Goal: Task Accomplishment & Management: Manage account settings

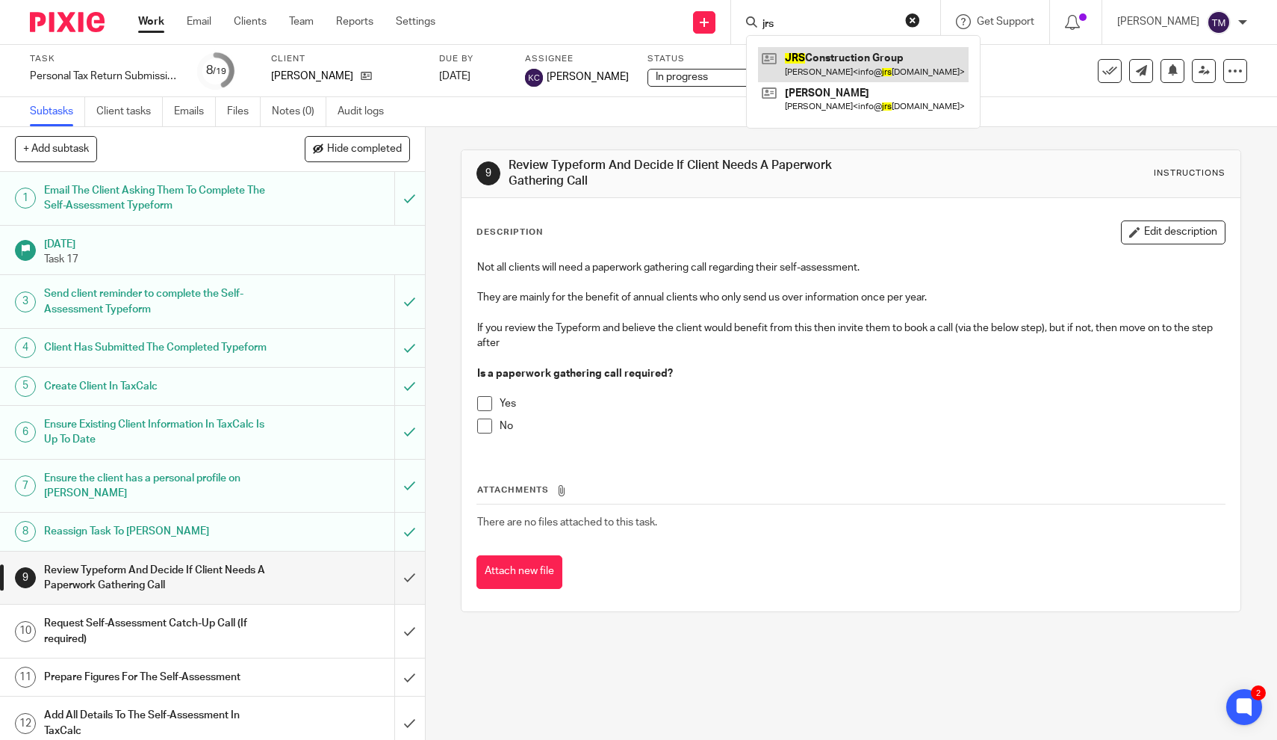
type input "jrs"
click at [913, 76] on link at bounding box center [863, 64] width 211 height 34
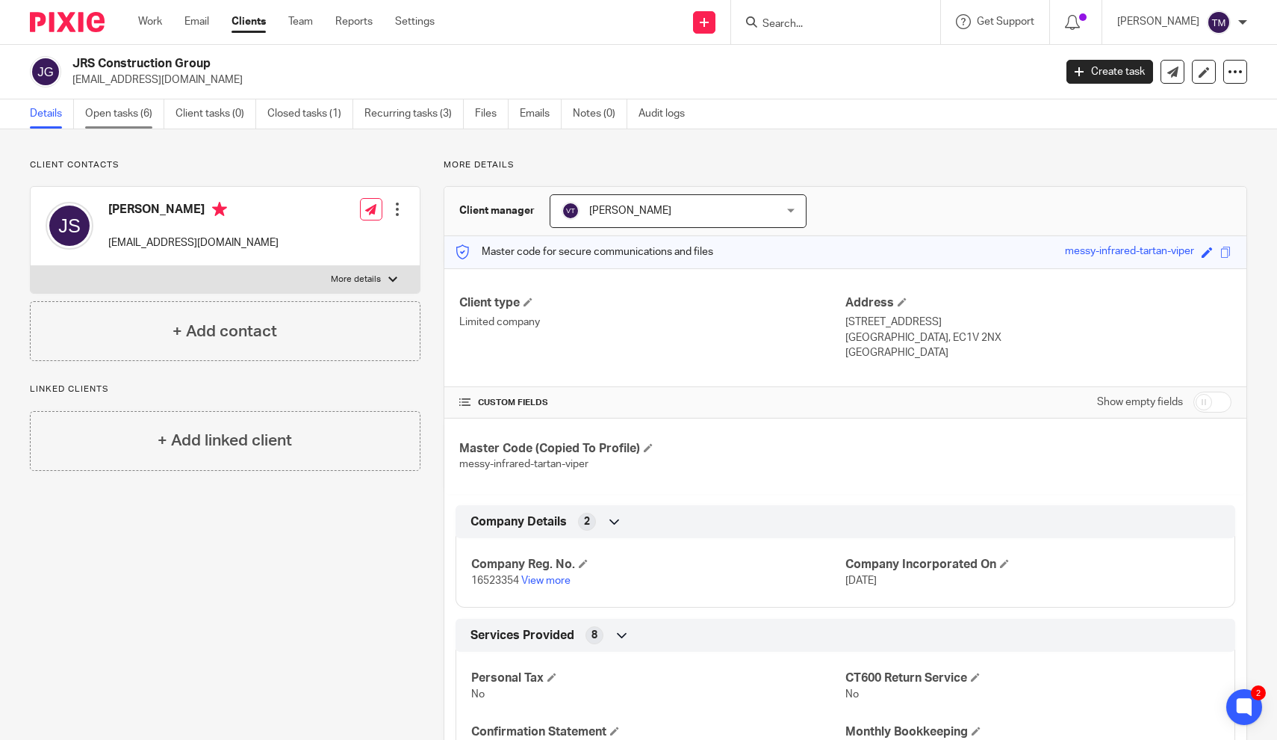
click at [122, 111] on link "Open tasks (6)" at bounding box center [124, 113] width 79 height 29
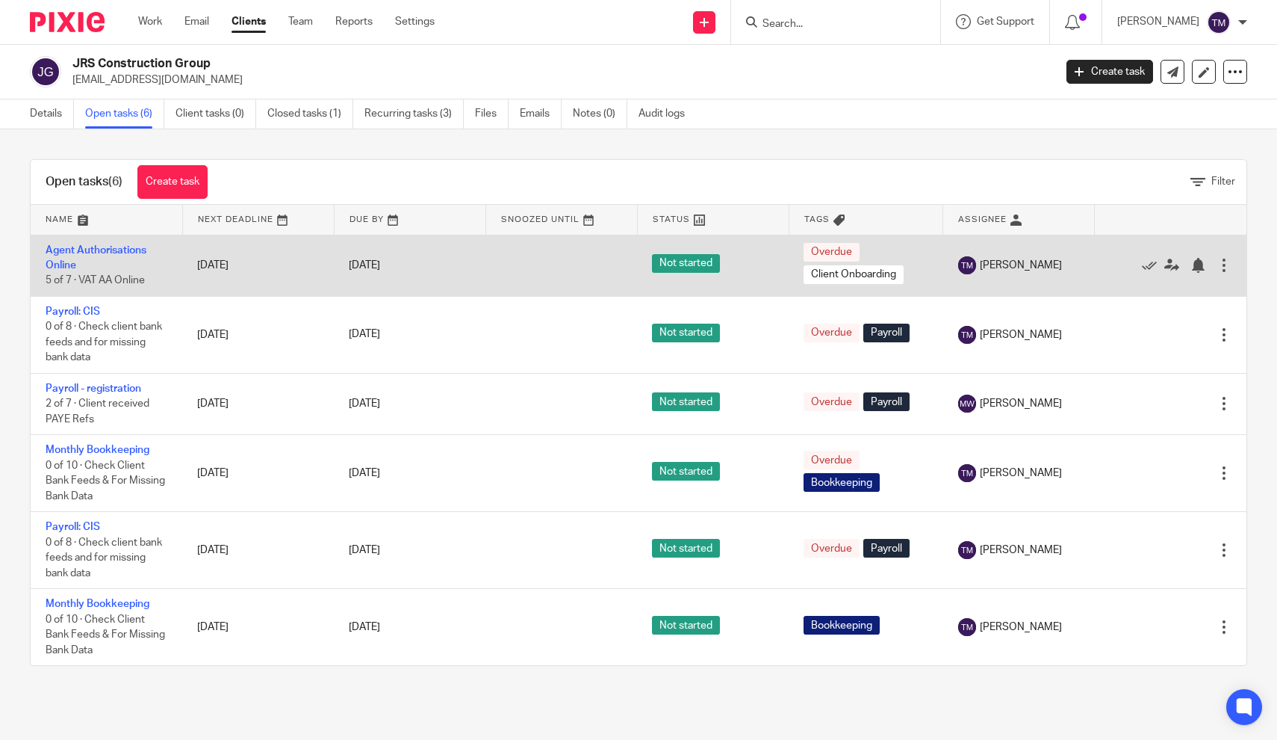
click at [79, 257] on td "Agent Authorisations Online 5 of 7 · VAT AA Online" at bounding box center [107, 265] width 152 height 61
click at [79, 252] on link "Agent Authorisations Online" at bounding box center [96, 257] width 101 height 25
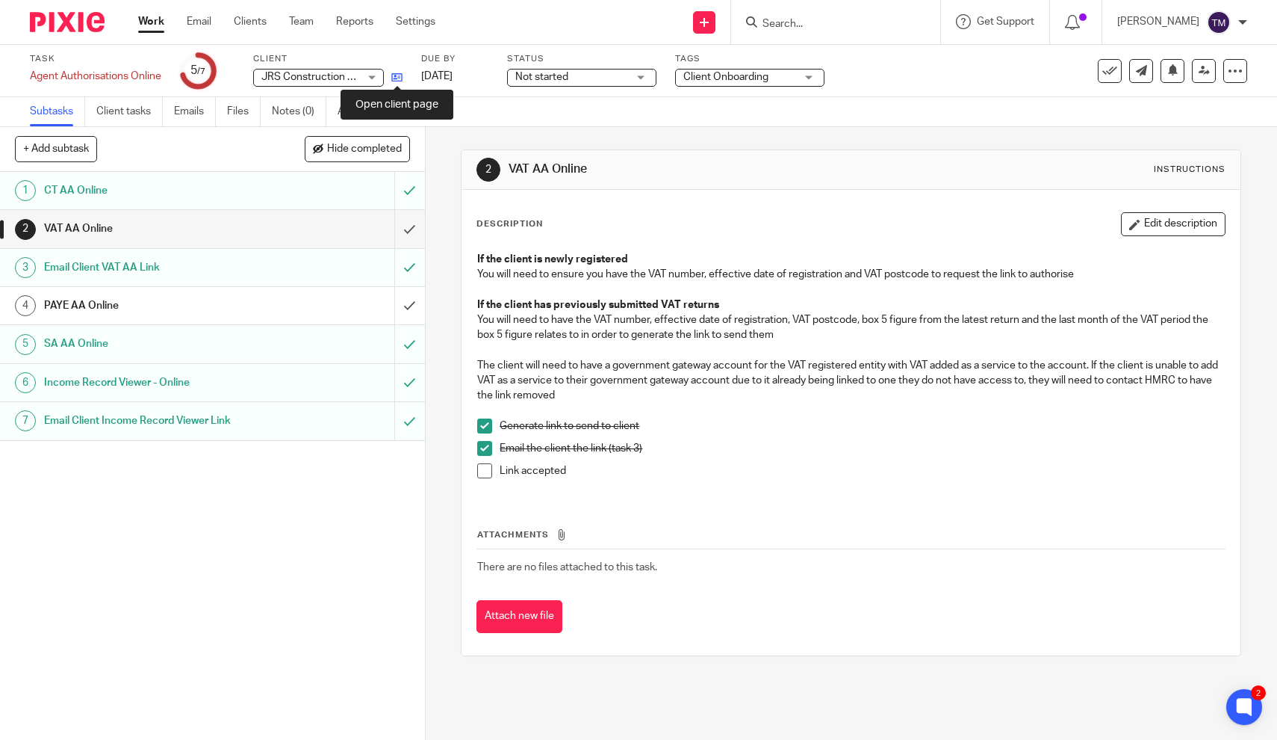
click at [397, 77] on icon at bounding box center [396, 77] width 11 height 11
click at [397, 82] on link at bounding box center [393, 76] width 19 height 15
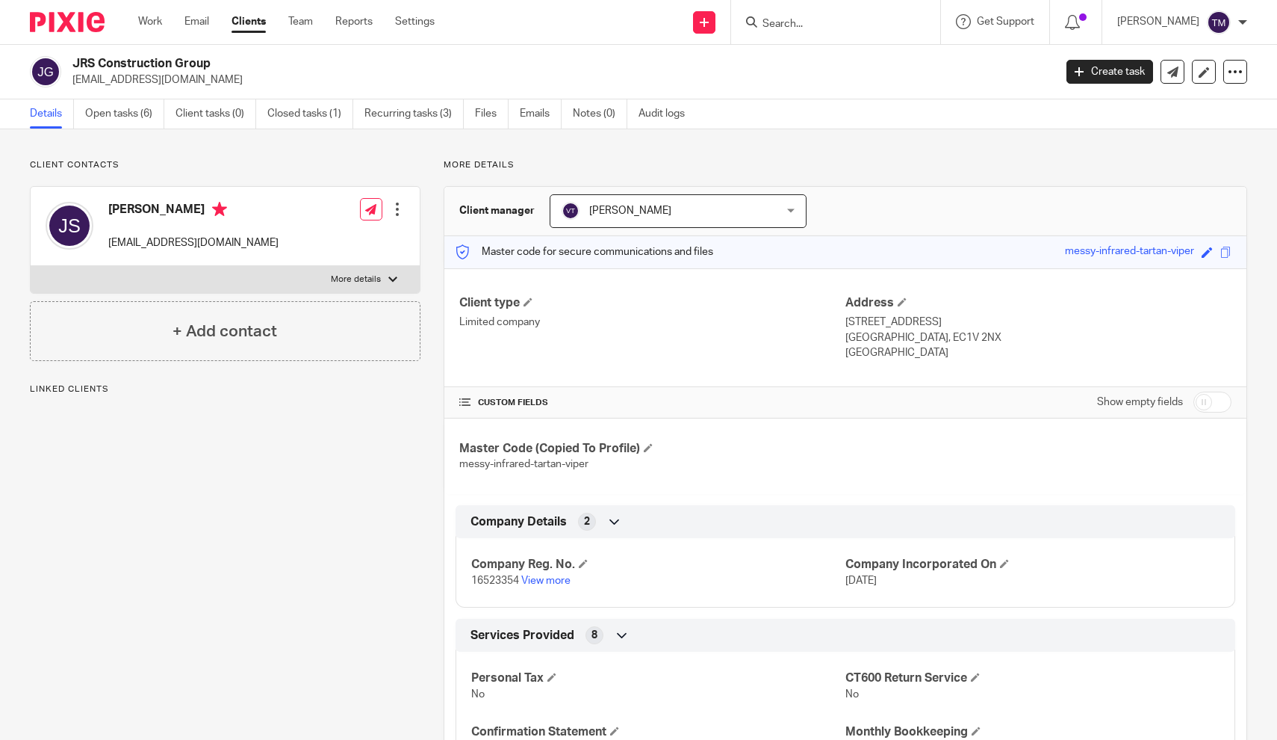
click at [384, 540] on div "Client contacts Joe Sheldrick info@jrsplumbing.co.uk Edit contact Create client…" at bounding box center [214, 723] width 414 height 1129
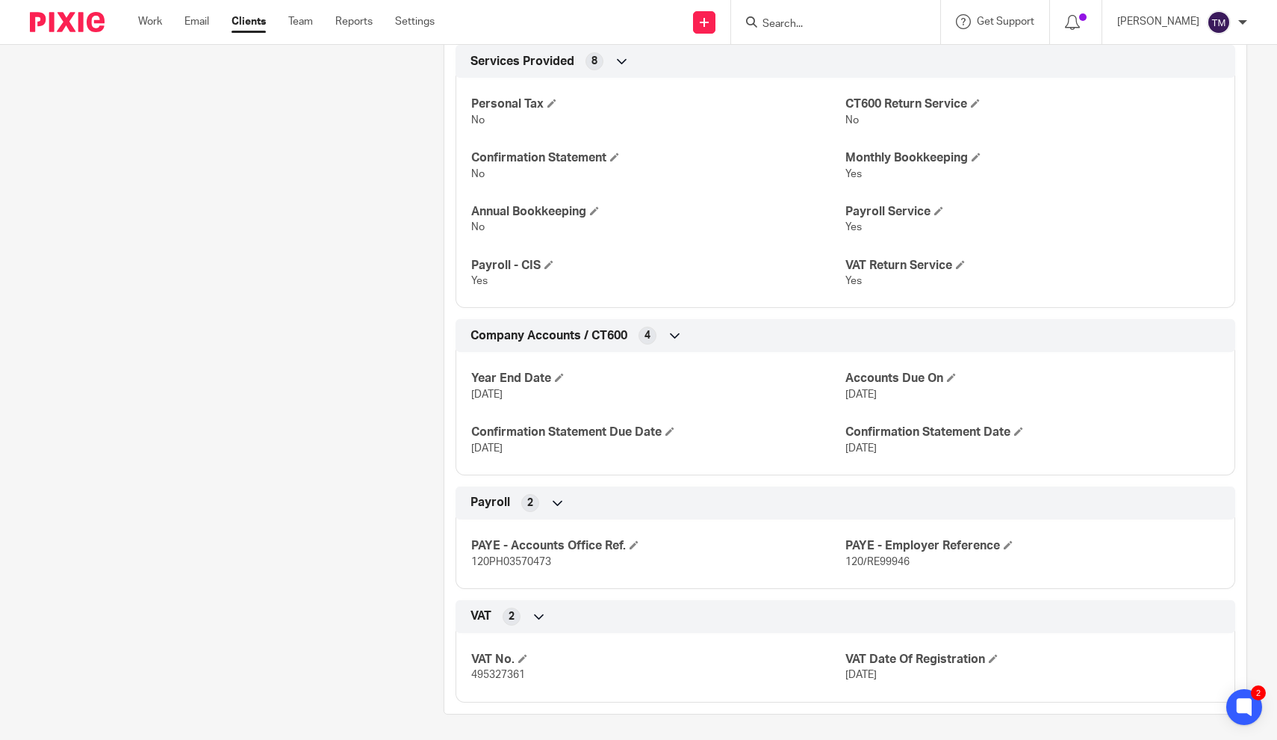
scroll to position [571, 0]
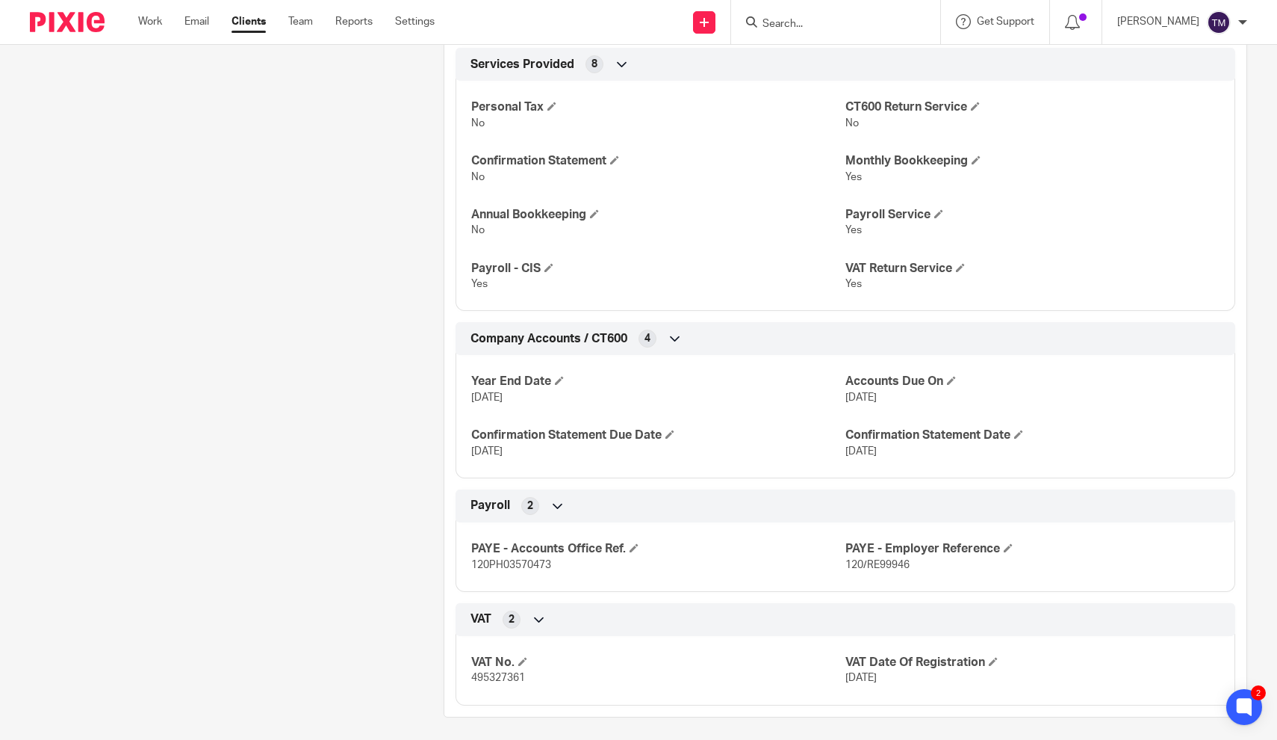
click at [317, 231] on div "Client contacts Joe Sheldrick info@jrsplumbing.co.uk Edit contact Create client…" at bounding box center [214, 152] width 414 height 1129
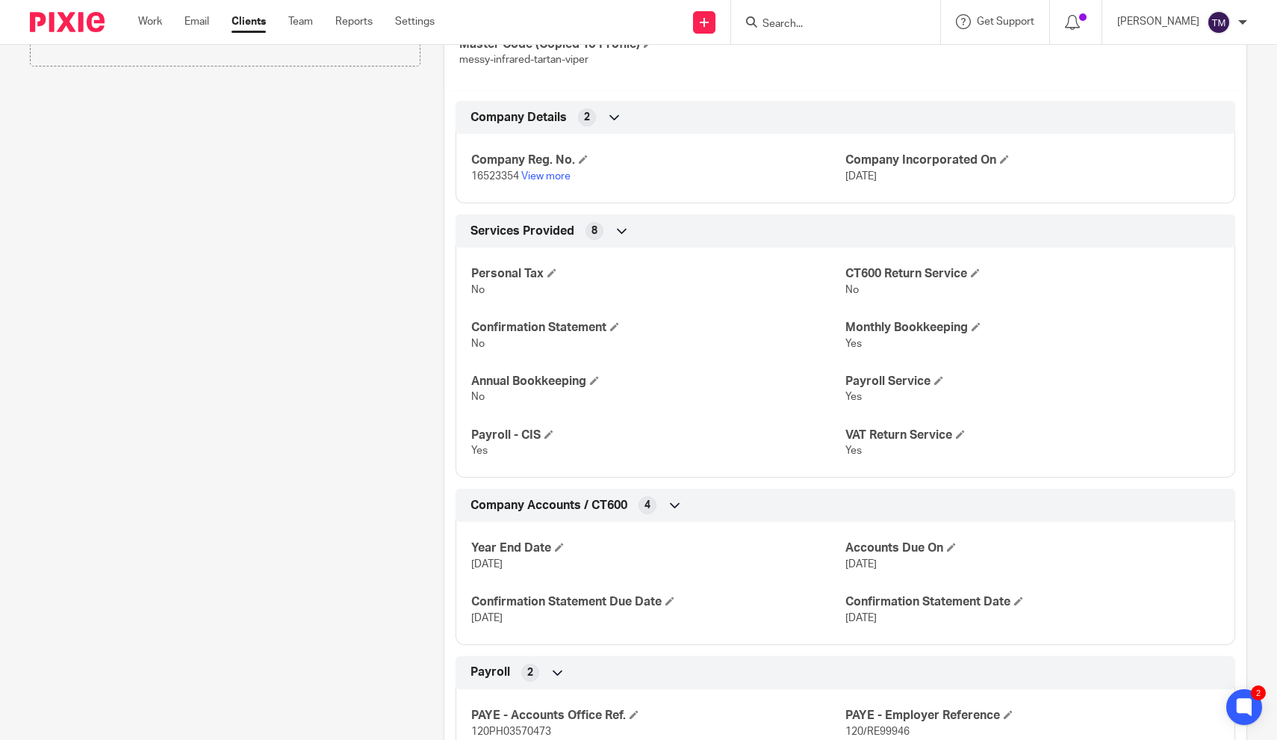
scroll to position [416, 0]
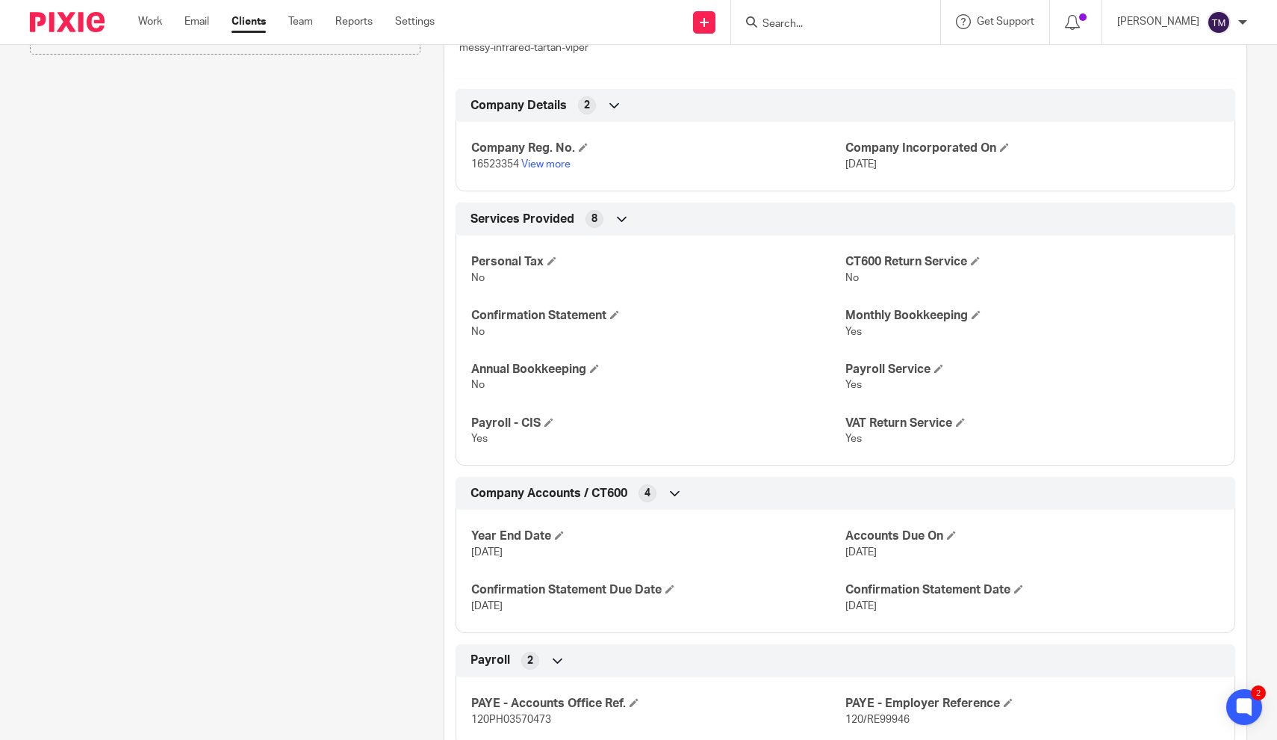
click at [321, 291] on div "Client contacts Joe Sheldrick info@jrsplumbing.co.uk Edit contact Create client…" at bounding box center [214, 307] width 414 height 1129
drag, startPoint x: 914, startPoint y: 711, endPoint x: 866, endPoint y: 716, distance: 48.8
click at [866, 716] on p "120/RE99946" at bounding box center [1033, 719] width 374 height 15
copy span "RE99946"
click at [391, 518] on div "Client contacts Joe Sheldrick info@jrsplumbing.co.uk Edit contact Create client…" at bounding box center [214, 307] width 414 height 1129
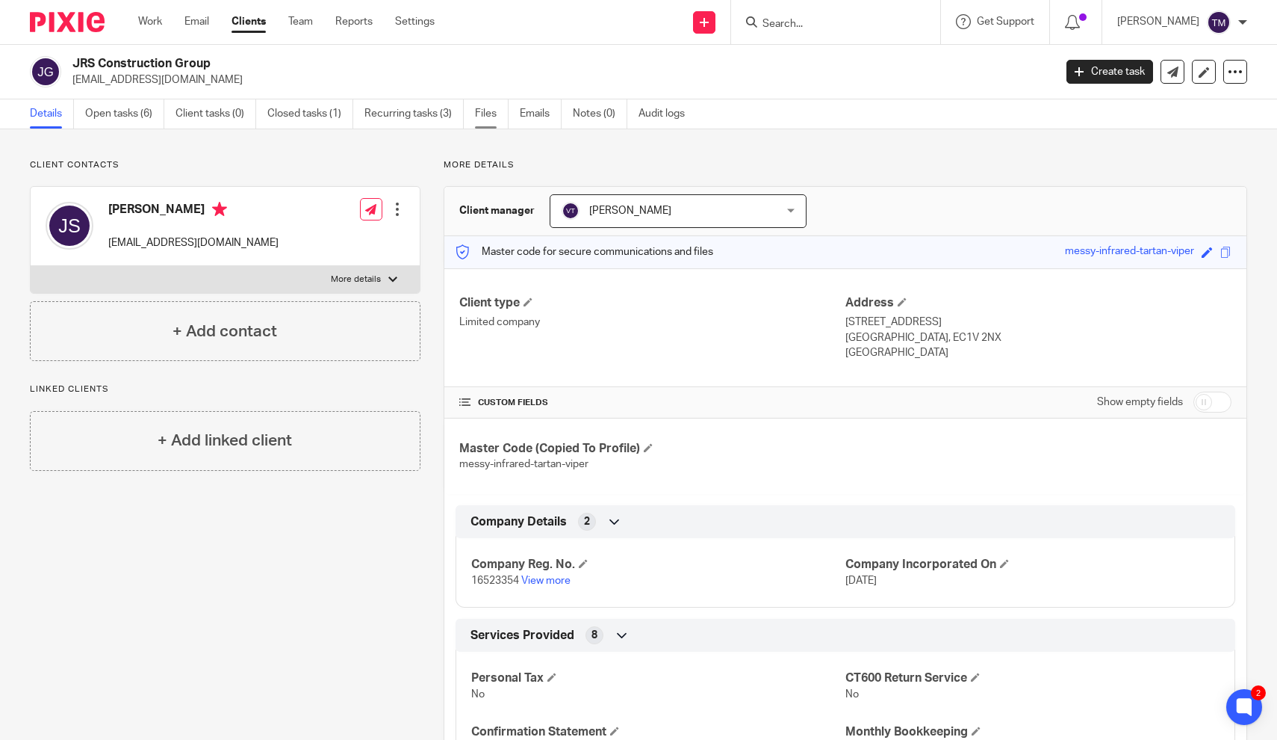
scroll to position [0, 0]
click at [495, 120] on link "Files" at bounding box center [492, 113] width 34 height 29
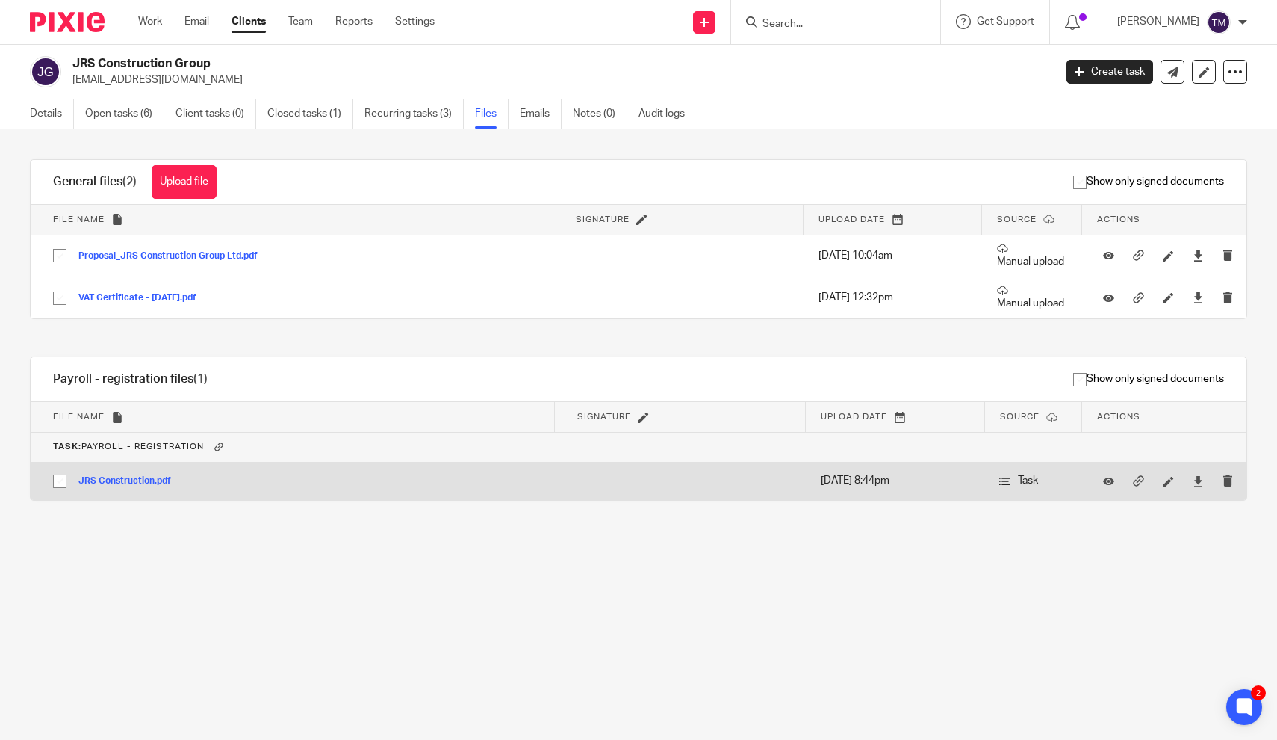
click at [143, 482] on button "JRS Construction.pdf" at bounding box center [130, 481] width 104 height 10
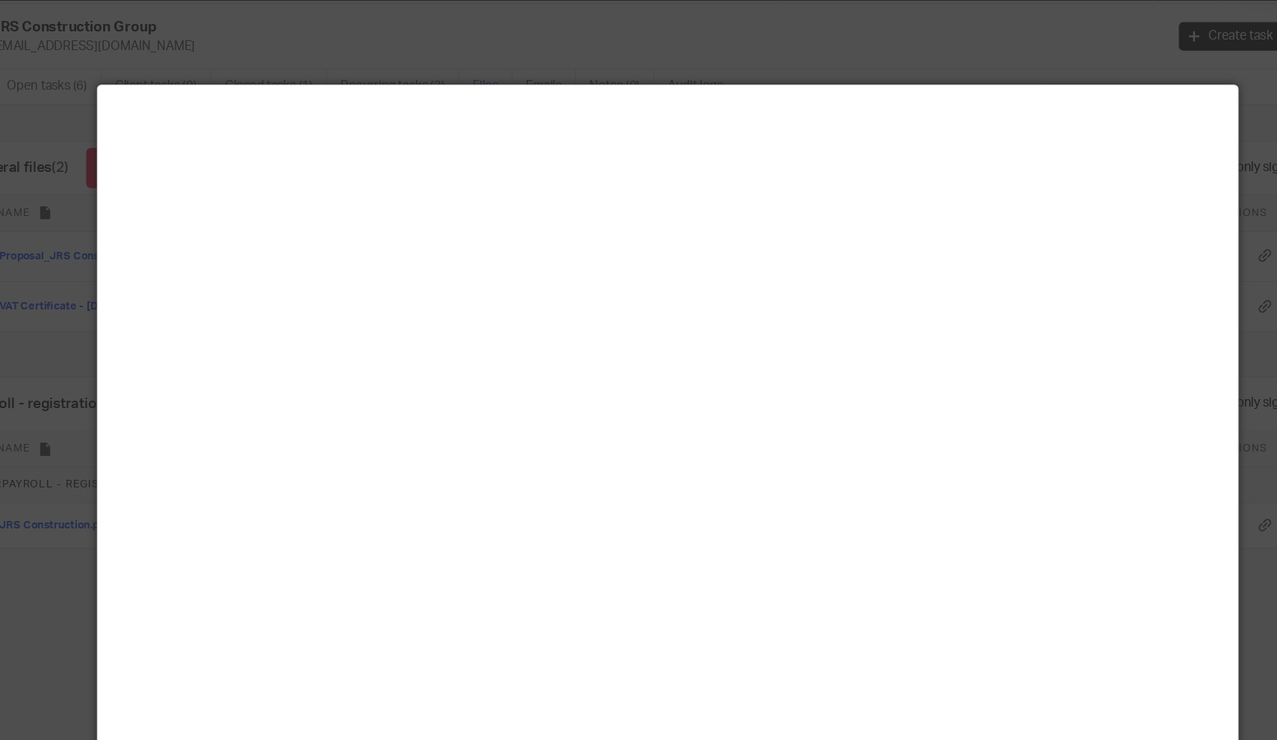
click at [953, 61] on div at bounding box center [638, 370] width 1277 height 740
click at [291, 48] on div at bounding box center [638, 370] width 1277 height 740
click at [426, 30] on div at bounding box center [638, 370] width 1277 height 740
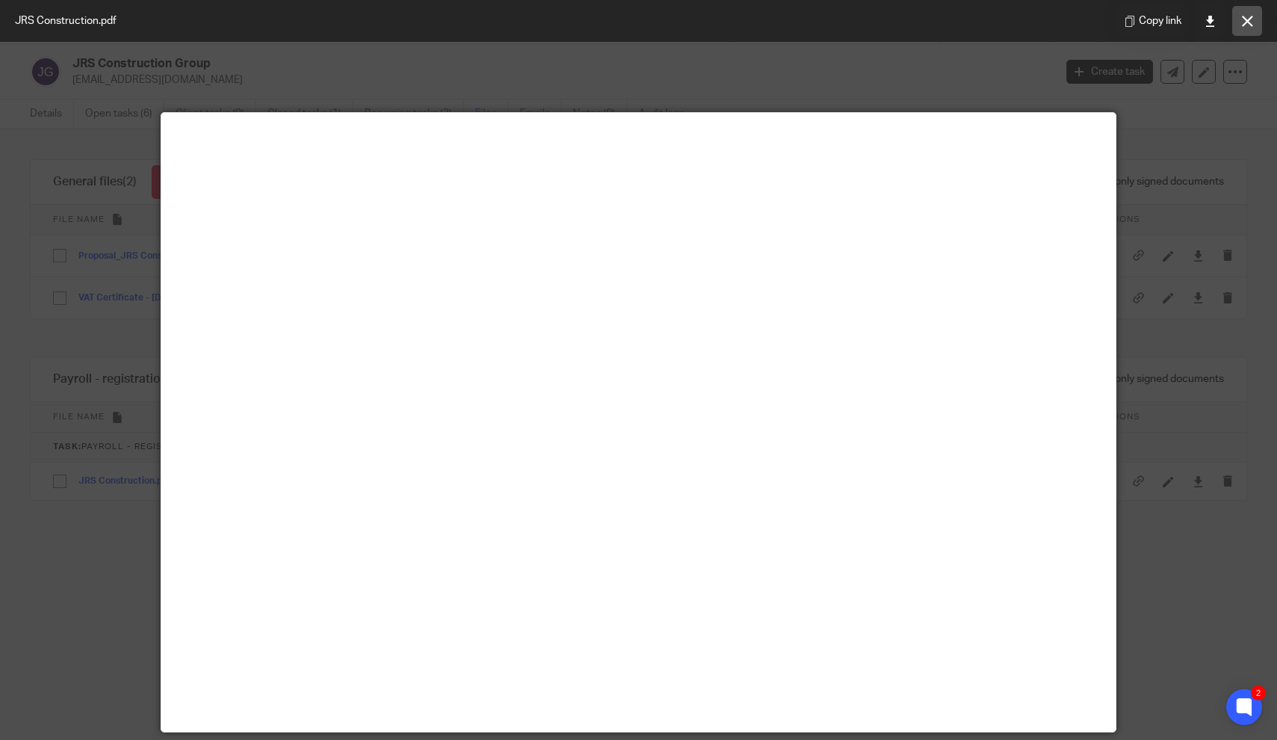
click at [1254, 21] on button at bounding box center [1248, 21] width 30 height 30
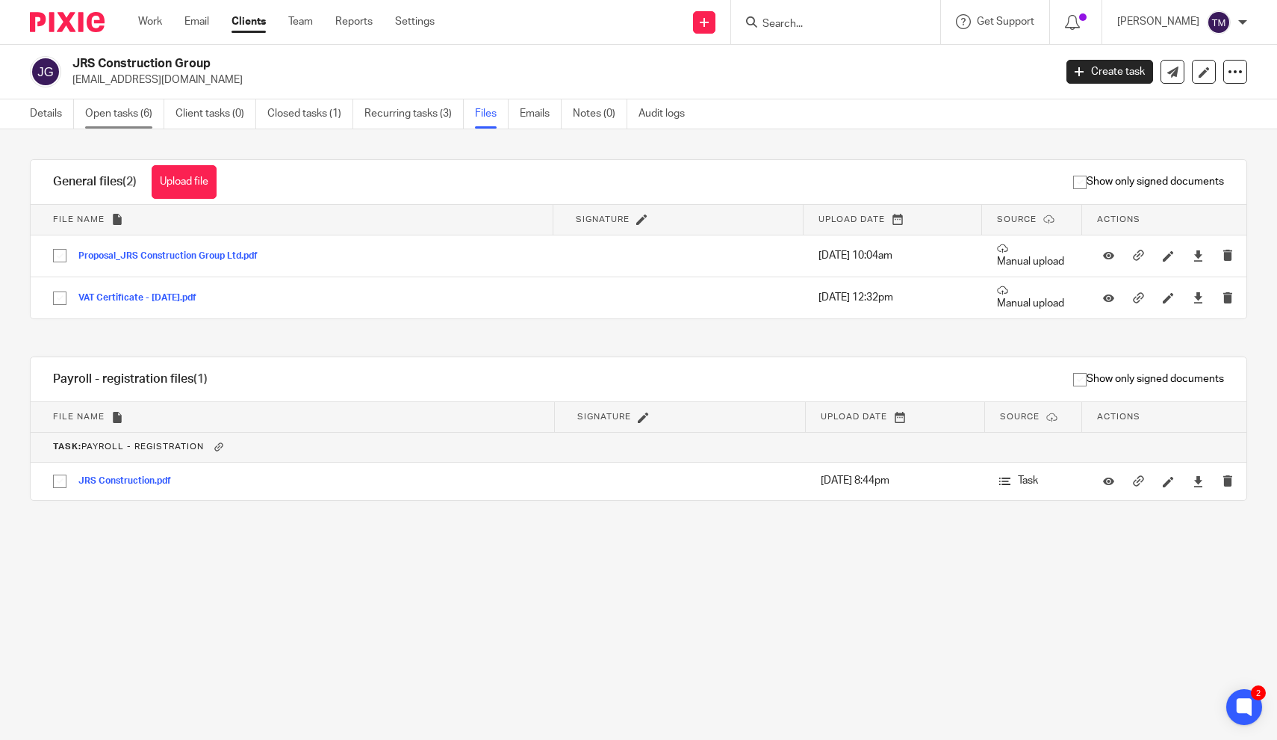
click at [125, 117] on link "Open tasks (6)" at bounding box center [124, 113] width 79 height 29
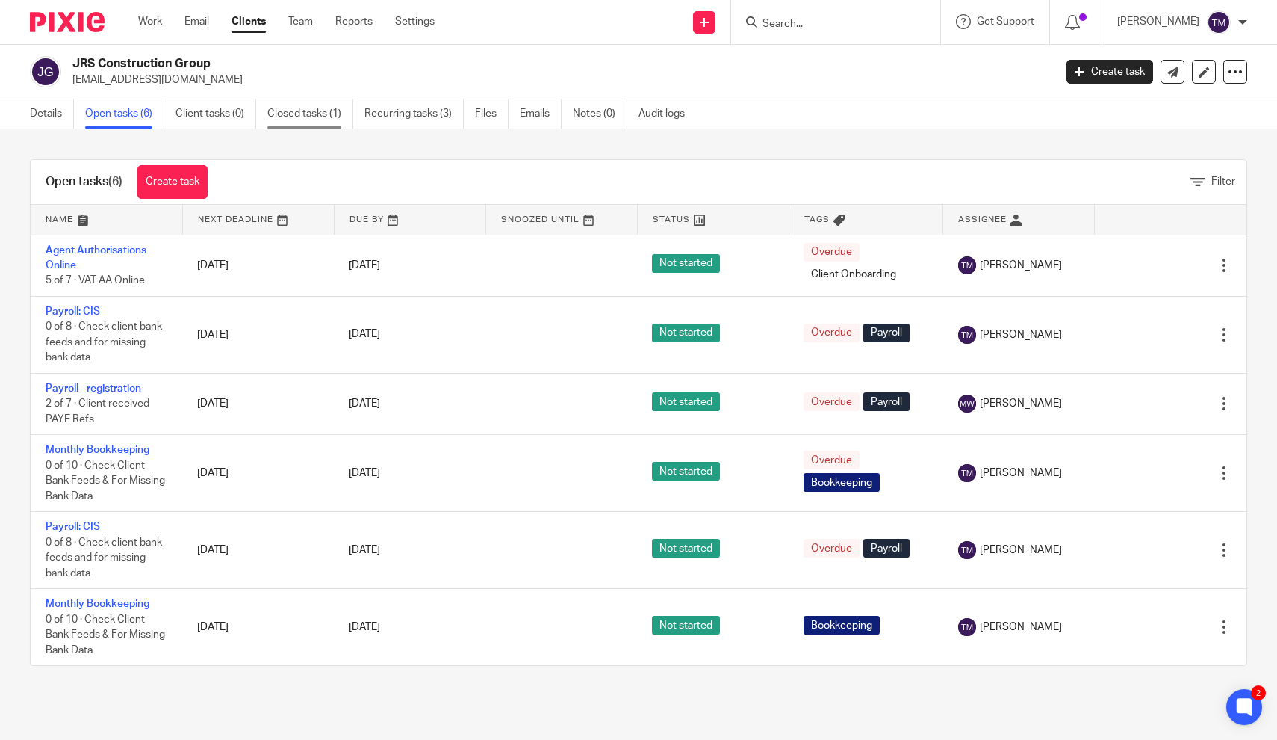
click at [288, 111] on link "Closed tasks (1)" at bounding box center [310, 113] width 86 height 29
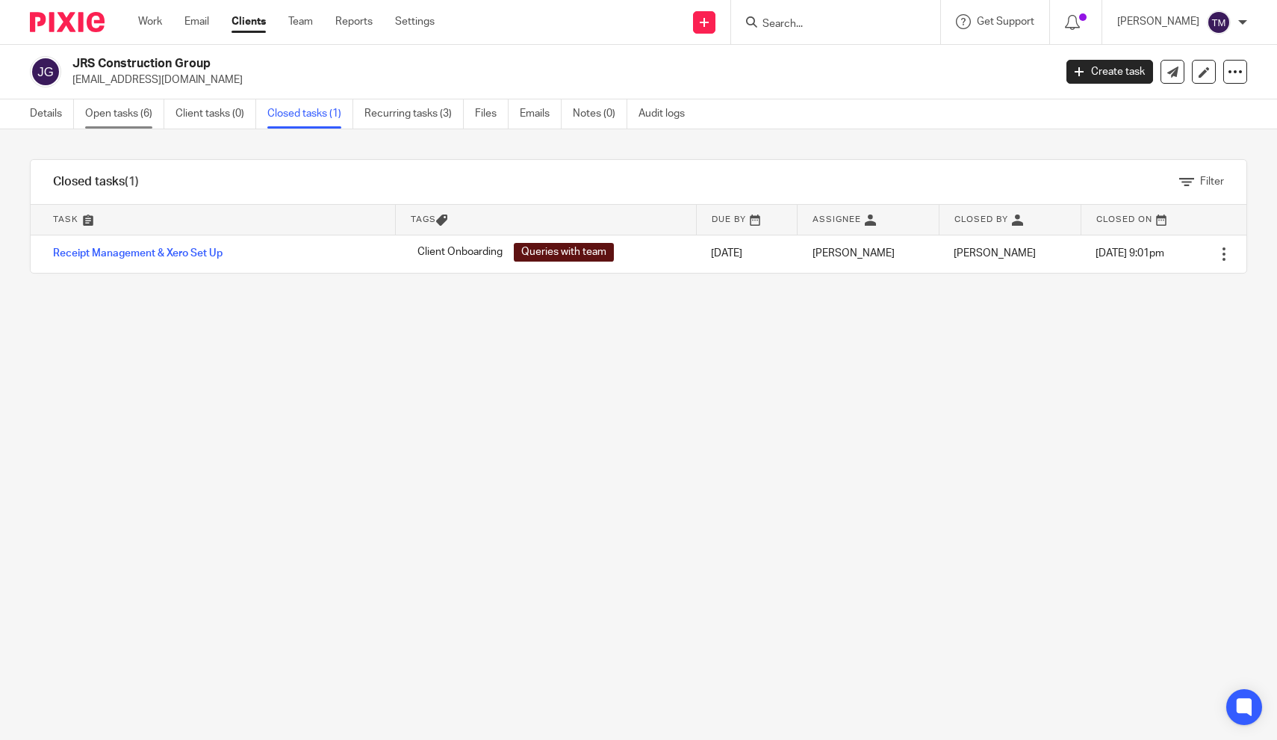
click at [129, 120] on link "Open tasks (6)" at bounding box center [124, 113] width 79 height 29
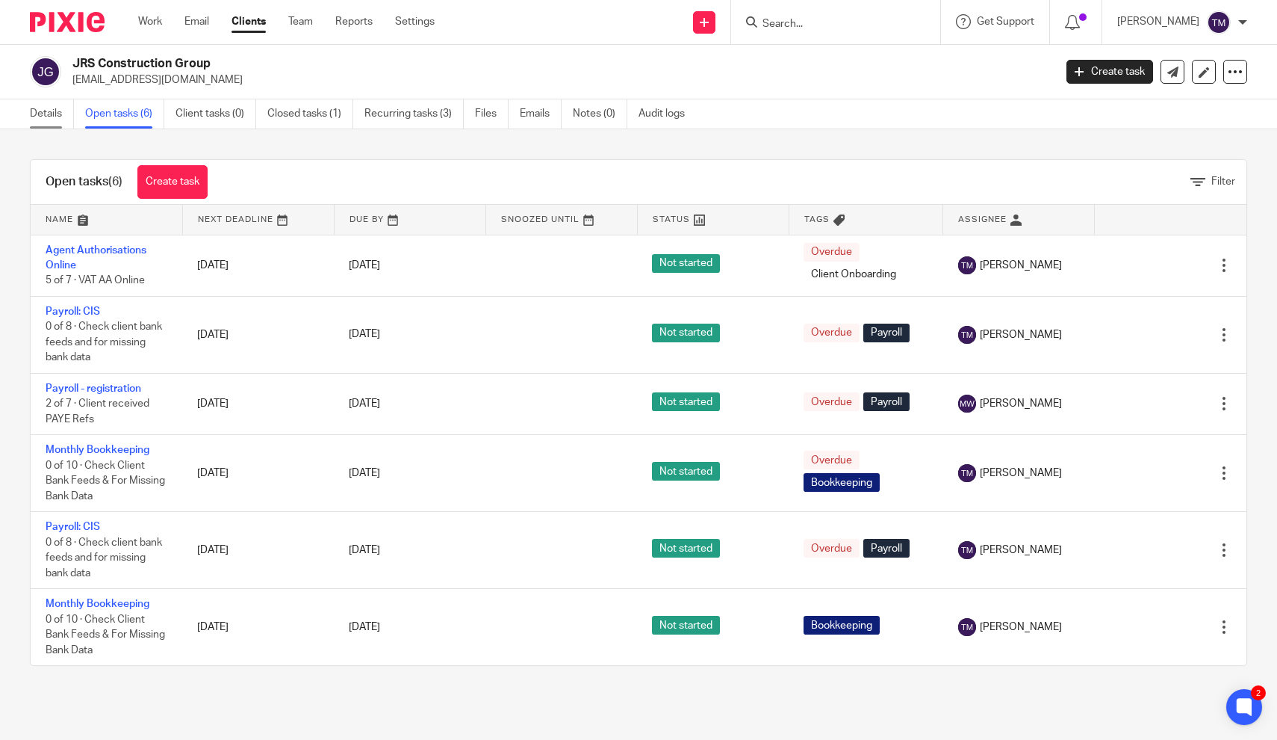
click at [58, 120] on link "Details" at bounding box center [52, 113] width 44 height 29
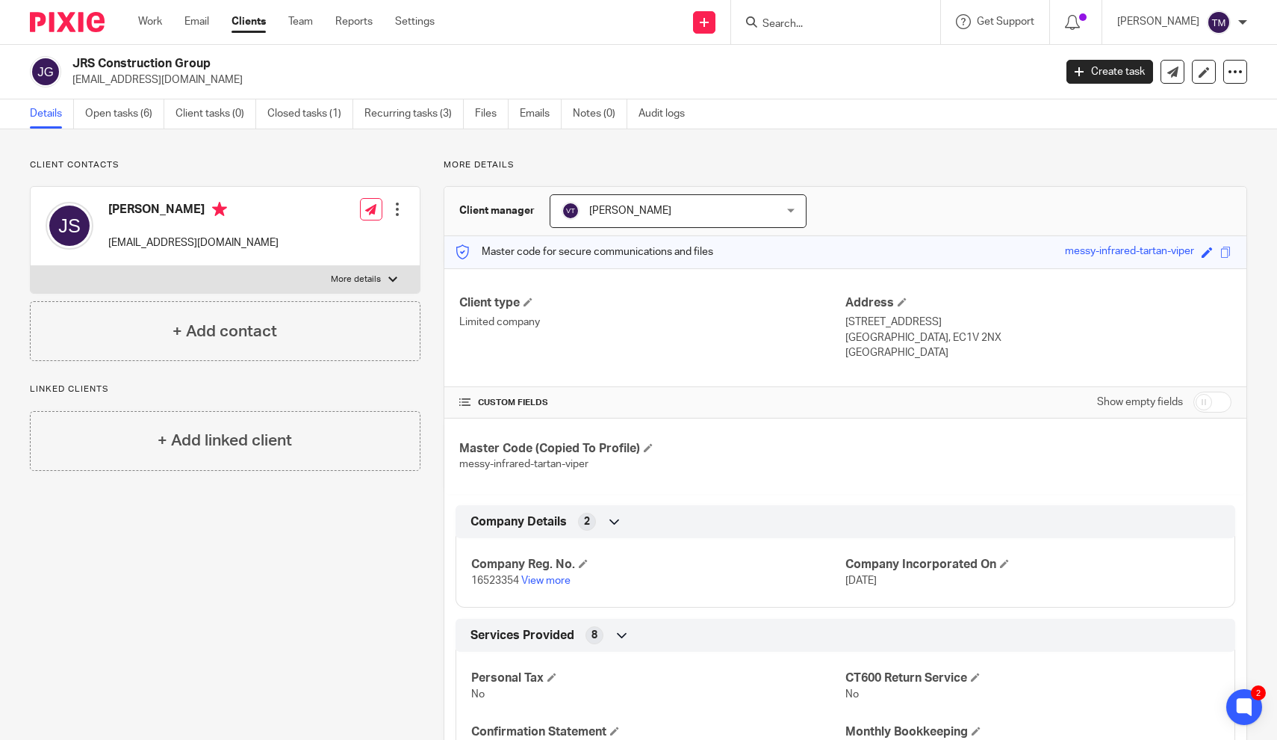
click at [391, 536] on div "Client contacts Joe Sheldrick info@jrsplumbing.co.uk Edit contact Create client…" at bounding box center [214, 723] width 414 height 1129
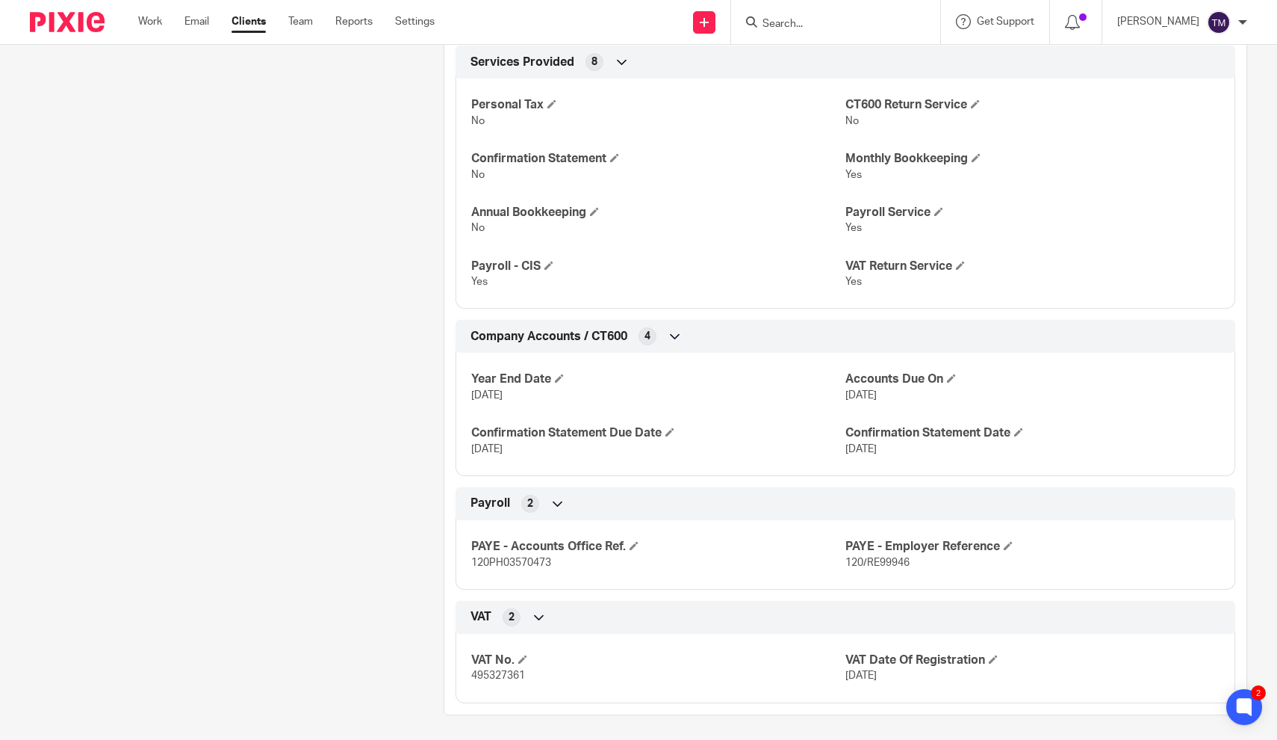
scroll to position [571, 0]
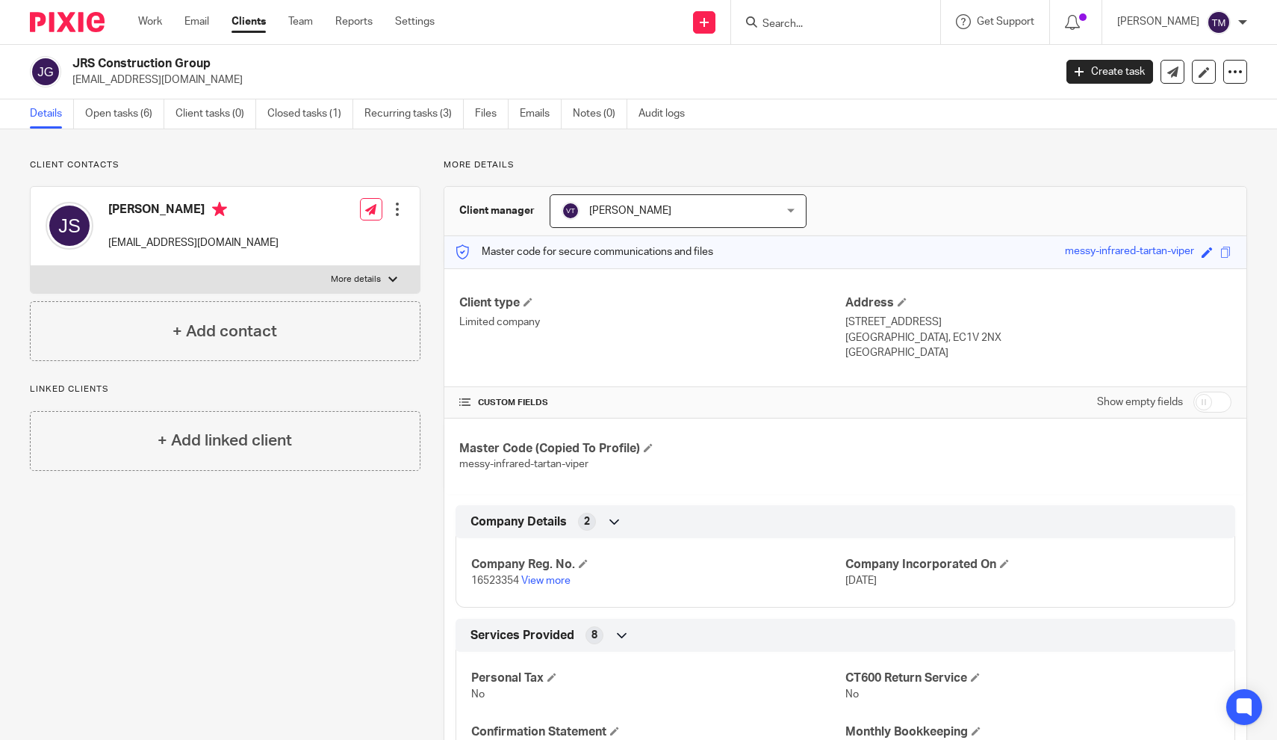
click at [391, 282] on div at bounding box center [392, 279] width 9 height 9
click at [31, 266] on input "More details" at bounding box center [30, 265] width 1 height 1
checkbox input "true"
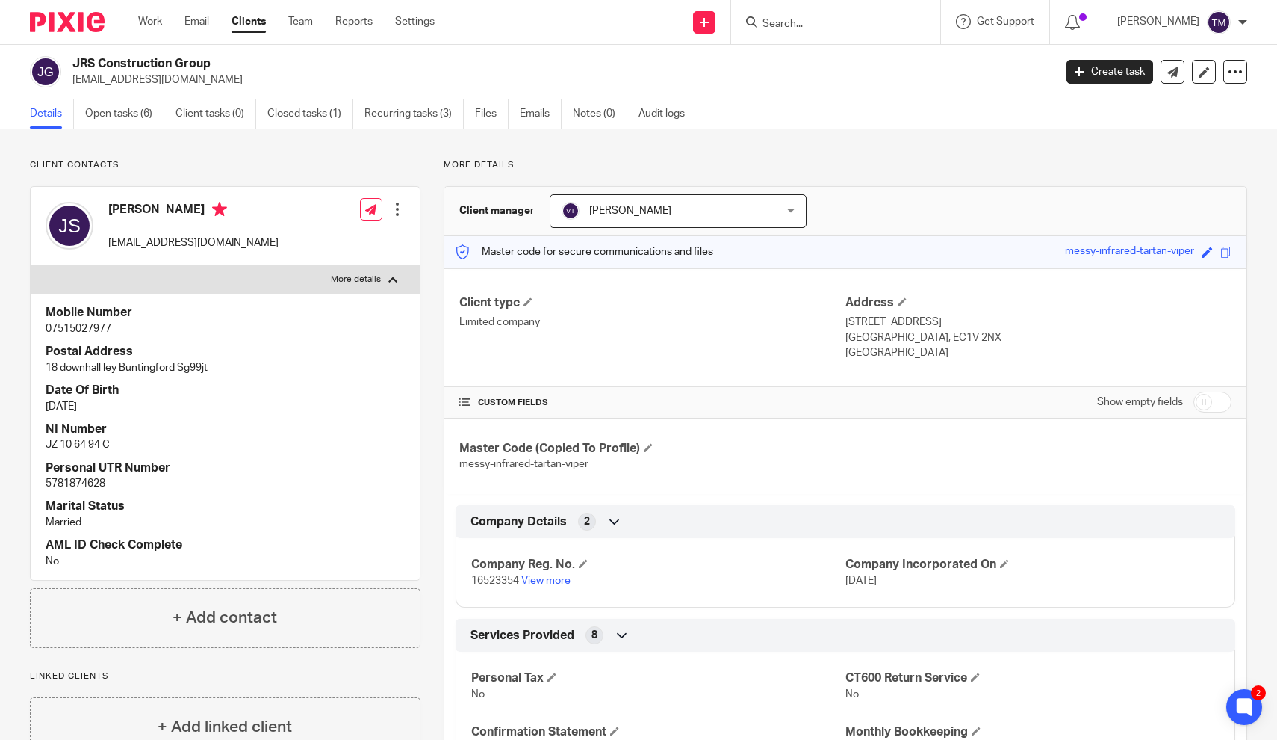
click at [737, 407] on div "CUSTOM FIELDS Show empty fields" at bounding box center [845, 402] width 772 height 30
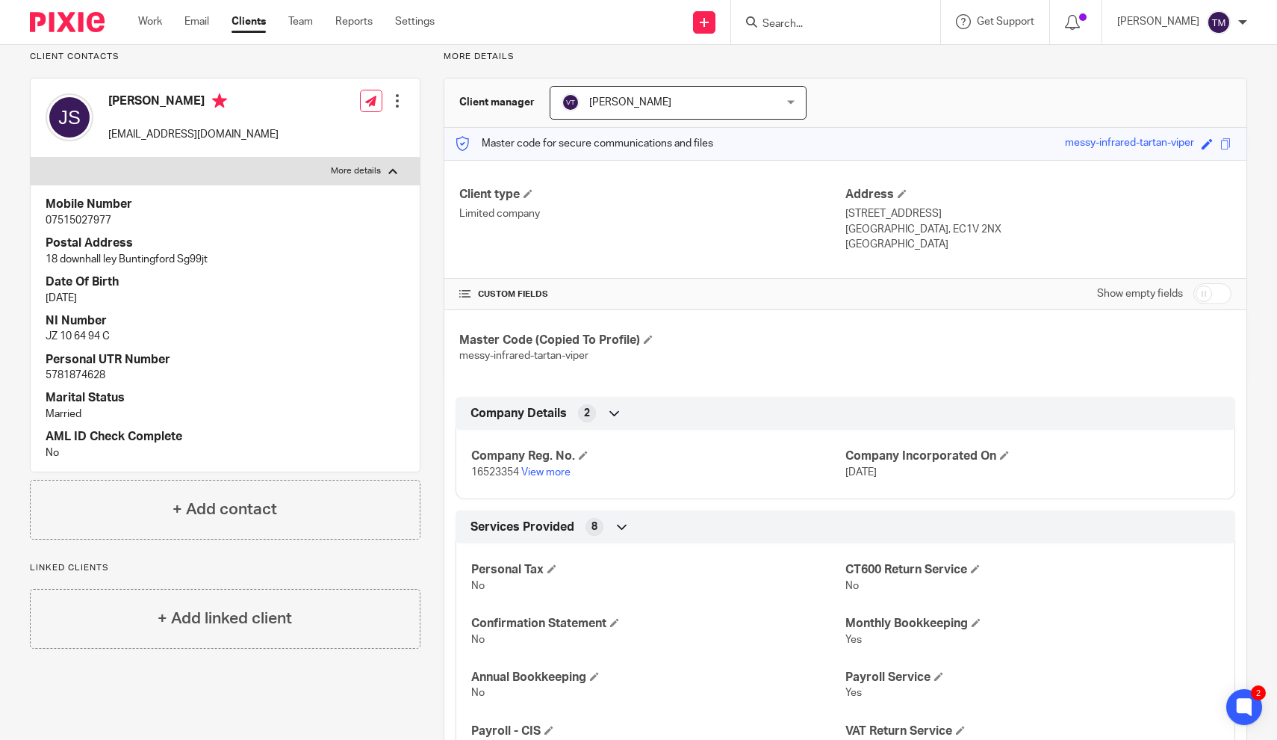
scroll to position [105, 0]
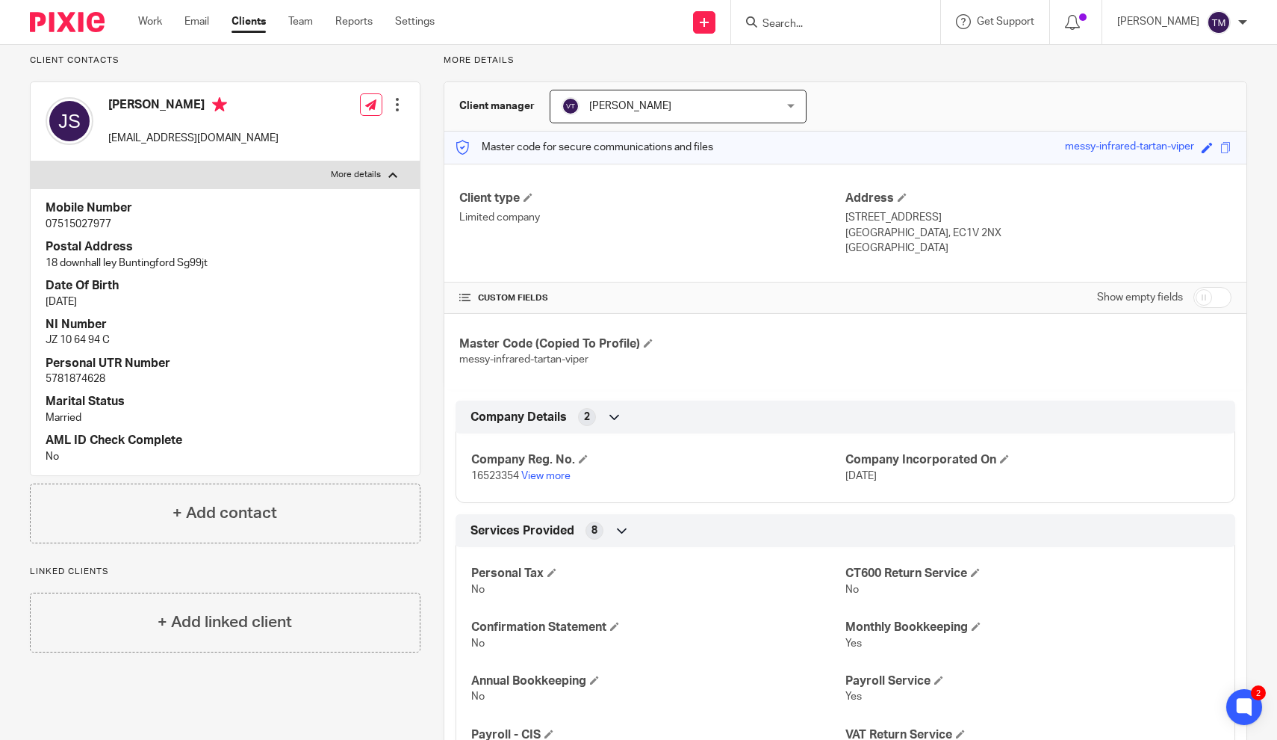
click at [1230, 290] on div "Show empty fields" at bounding box center [1164, 297] width 134 height 30
click at [1221, 291] on input "checkbox" at bounding box center [1213, 297] width 38 height 21
checkbox input "true"
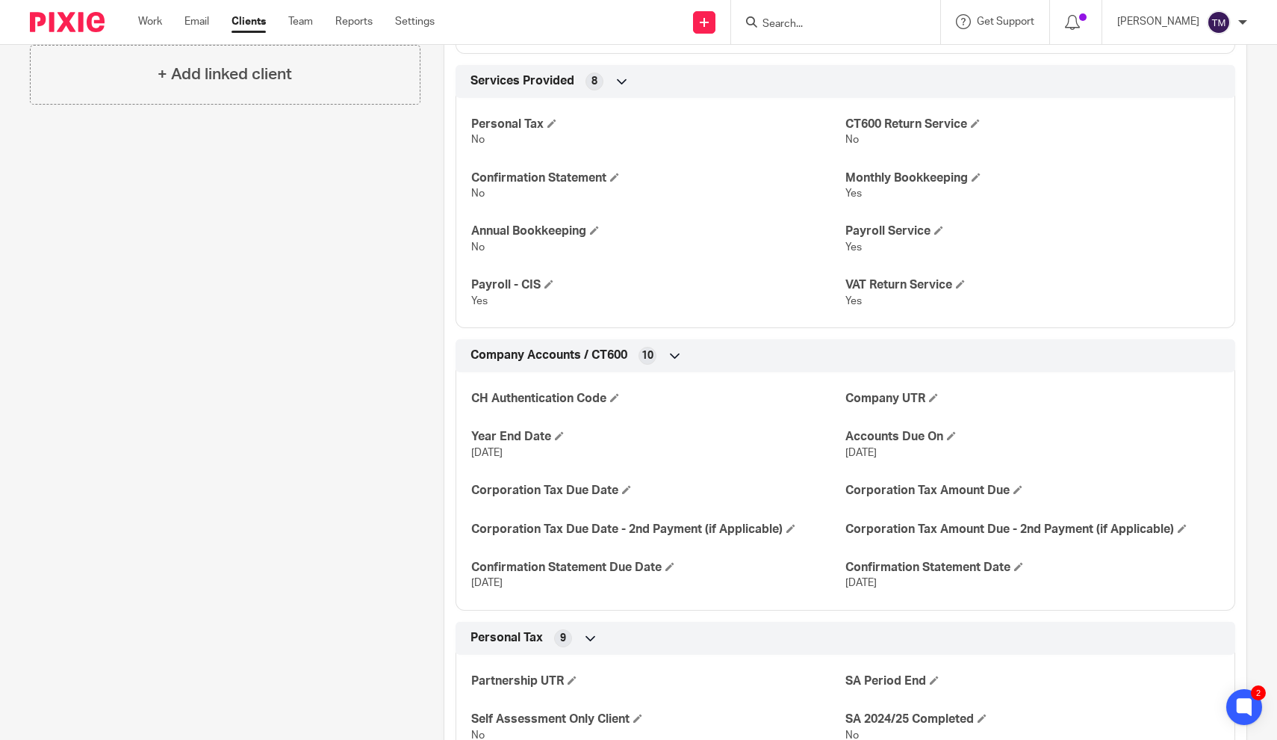
scroll to position [654, 0]
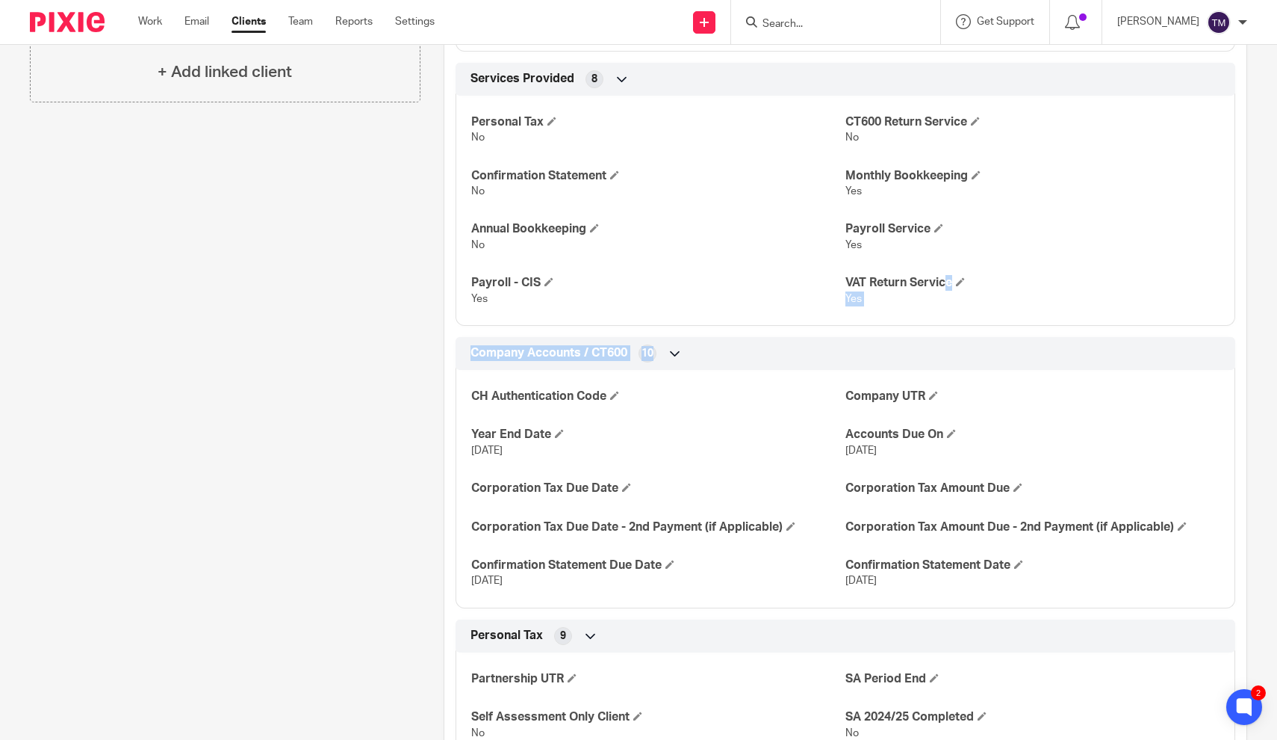
drag, startPoint x: 1274, startPoint y: 329, endPoint x: 1277, endPoint y: 261, distance: 68.0
click at [1277, 261] on div "Client contacts Joe Sheldrick info@jrsplumbing.co.uk Edit contact Create client…" at bounding box center [638, 751] width 1277 height 2552
click at [1256, 267] on div "Client contacts Joe Sheldrick info@jrsplumbing.co.uk Edit contact Create client…" at bounding box center [638, 751] width 1277 height 2552
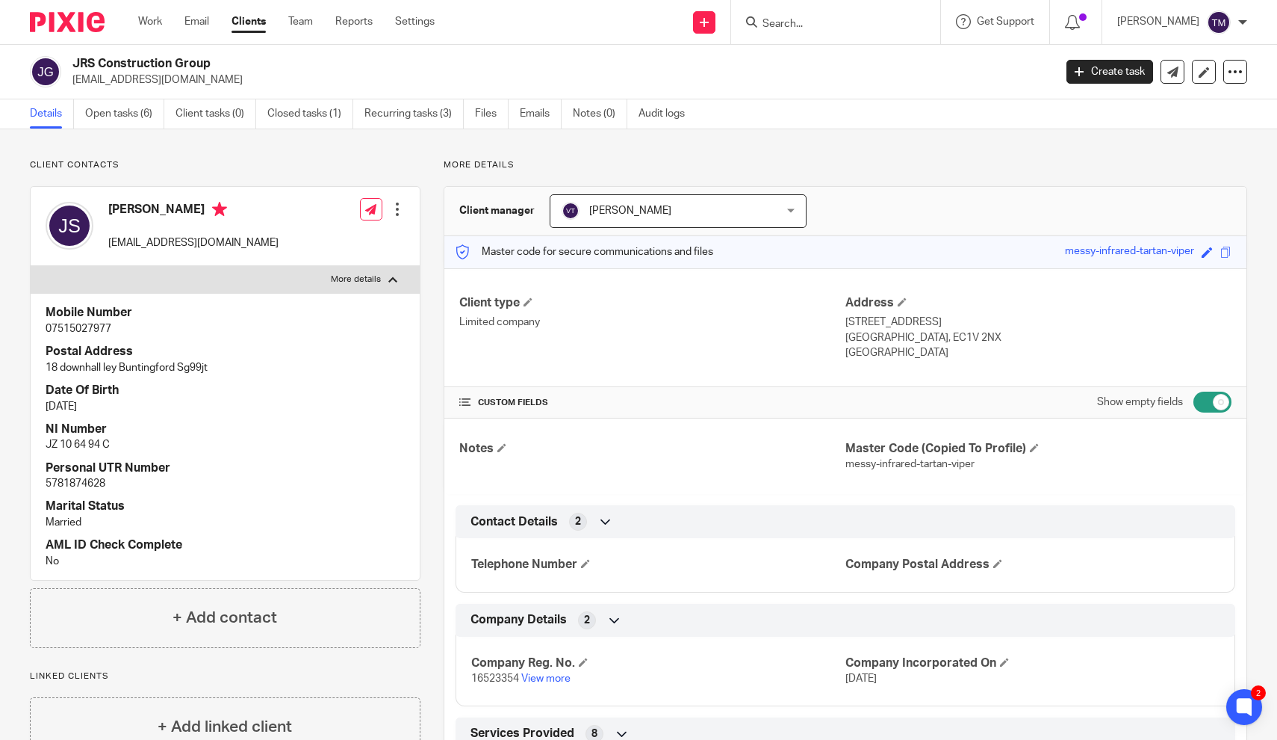
scroll to position [0, 0]
click at [811, 40] on div at bounding box center [835, 22] width 209 height 44
click at [814, 27] on input "Search" at bounding box center [828, 24] width 134 height 13
type input "jrs"
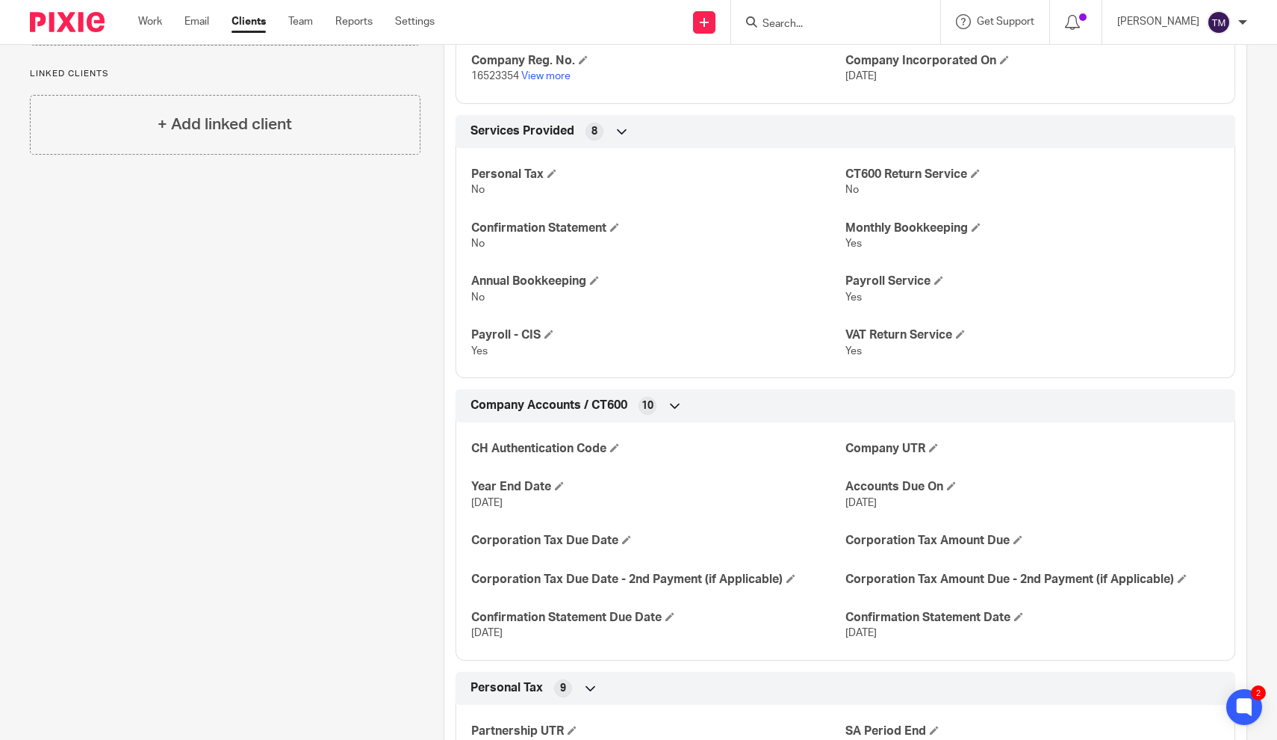
scroll to position [606, 0]
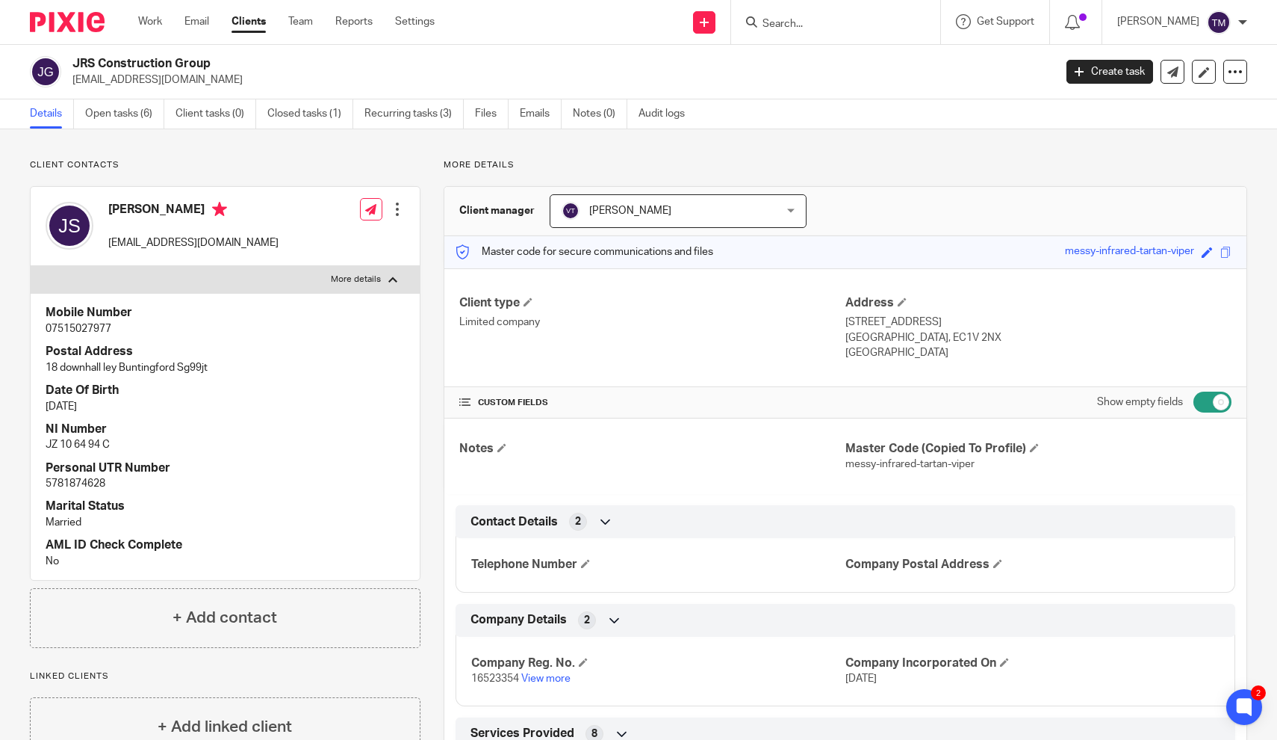
scroll to position [0, 0]
click at [805, 11] on div at bounding box center [835, 22] width 209 height 44
click at [803, 27] on input "Search" at bounding box center [828, 24] width 134 height 13
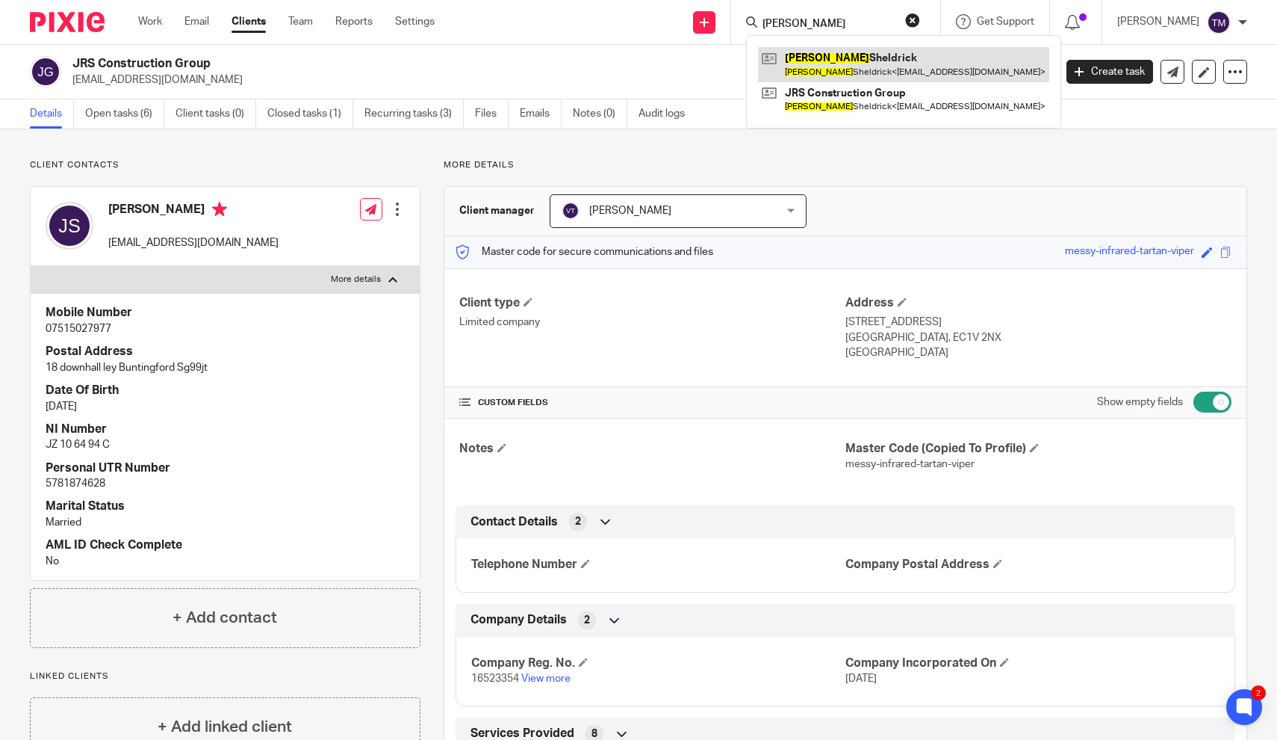
type input "joe"
click at [863, 69] on link at bounding box center [903, 64] width 291 height 34
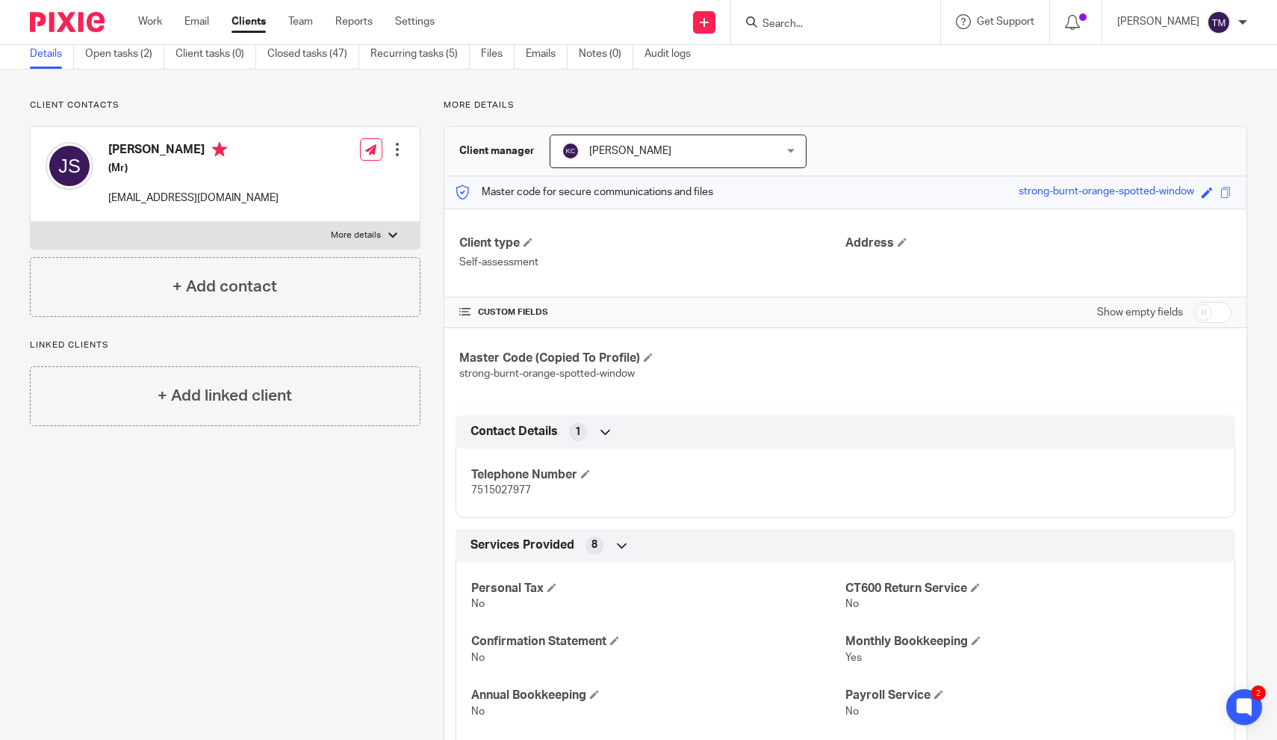
scroll to position [-5, 0]
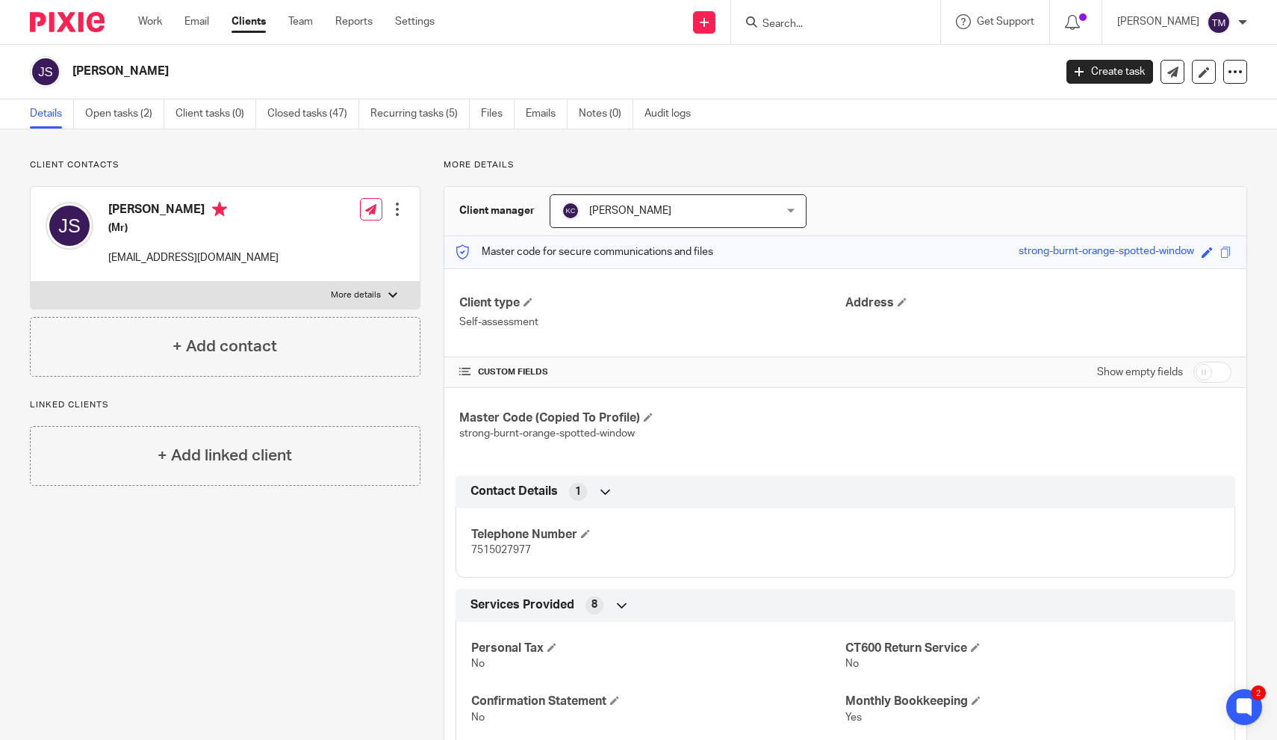
click at [383, 306] on label "More details" at bounding box center [225, 295] width 389 height 27
click at [31, 282] on input "More details" at bounding box center [30, 281] width 1 height 1
checkbox input "true"
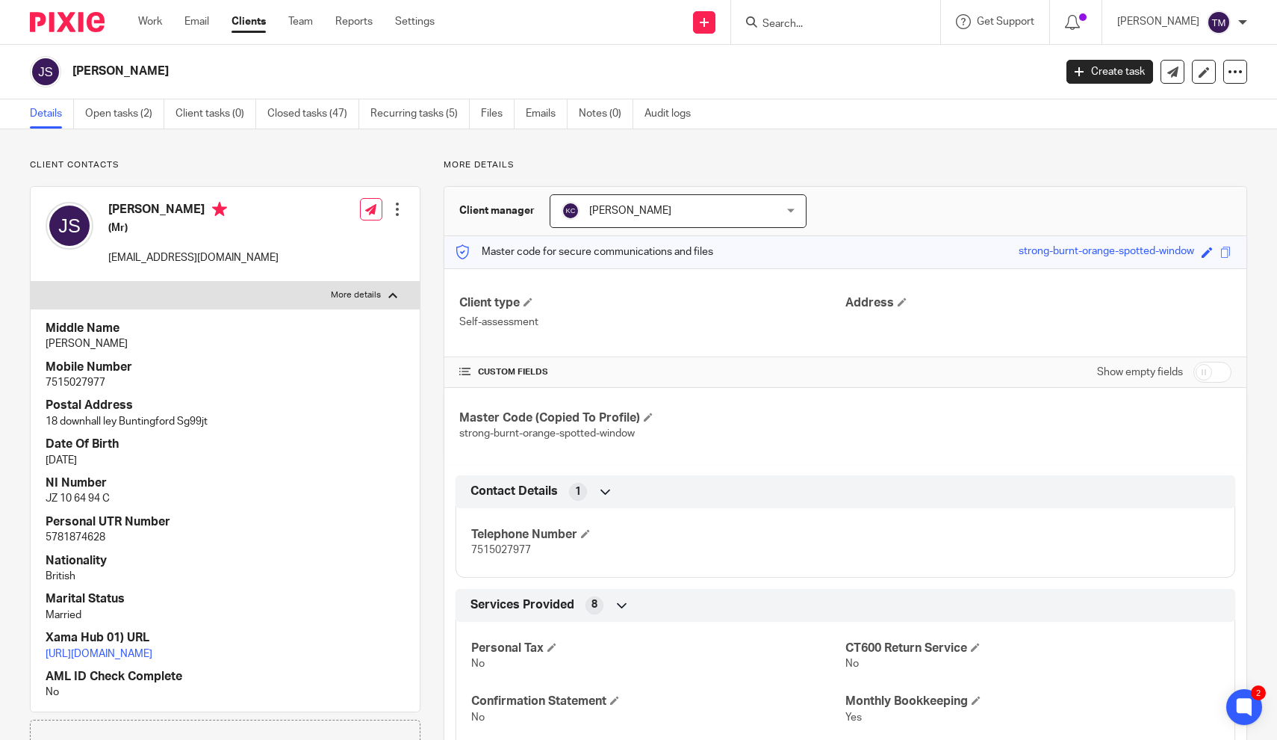
scroll to position [0, 0]
click at [1213, 370] on input "checkbox" at bounding box center [1213, 372] width 38 height 21
checkbox input "true"
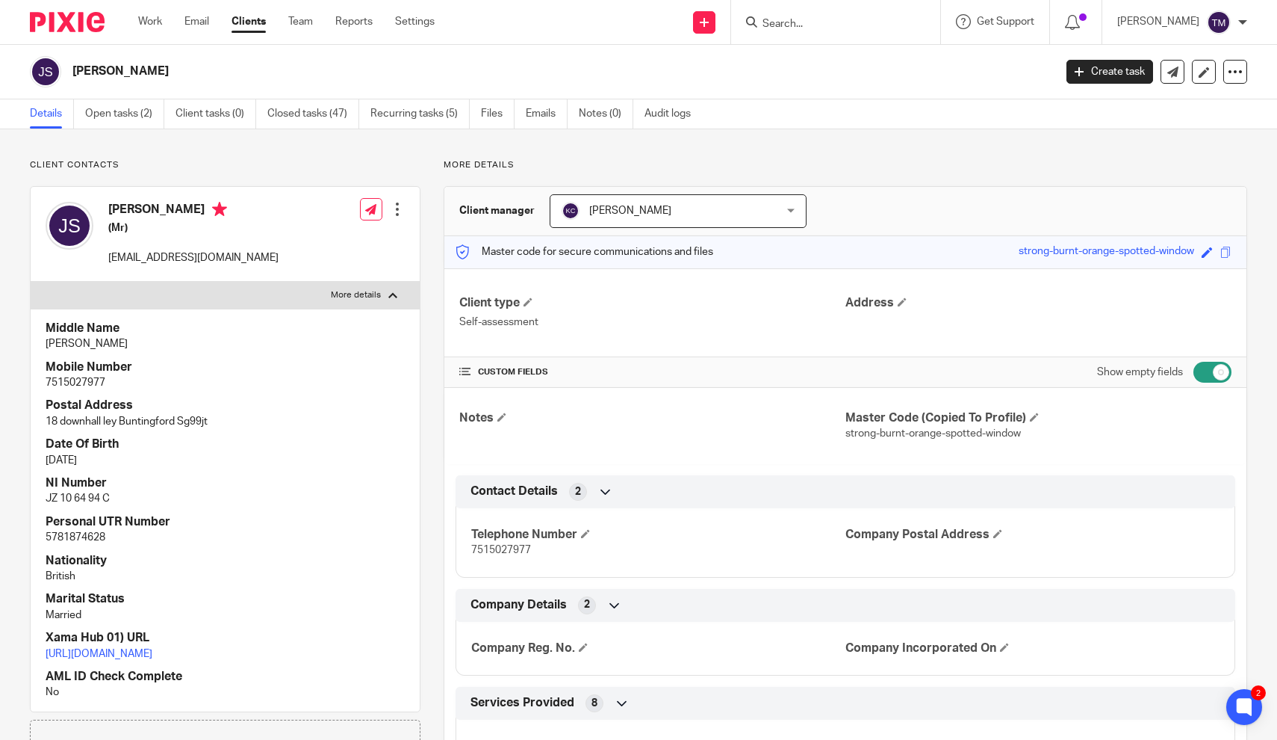
click at [1238, 423] on div "Notes Master Code (Copied To Profile) strong-burnt-orange-spotted-window" at bounding box center [845, 426] width 802 height 76
click at [855, 45] on div "Joe Sheldrick Create task Update from Companies House Export data Merge Archive…" at bounding box center [638, 72] width 1277 height 55
click at [828, 26] on input "Search" at bounding box center [828, 24] width 134 height 13
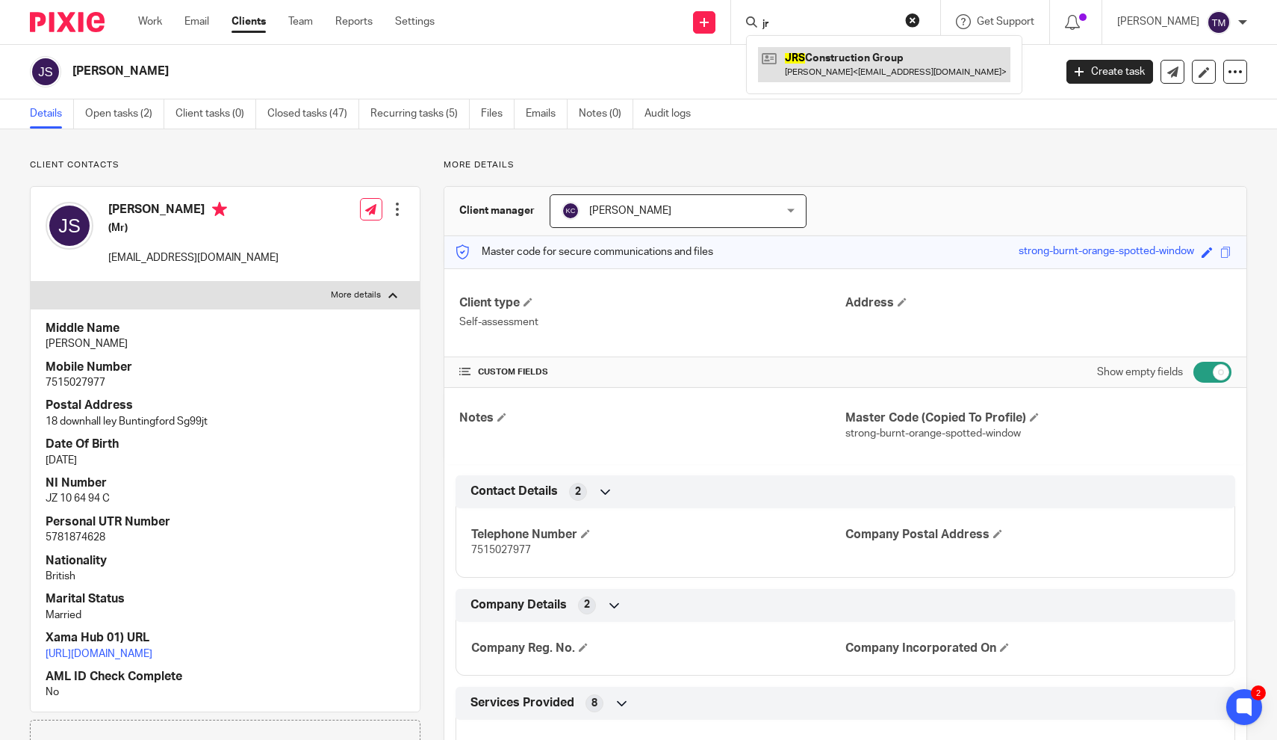
type input "j"
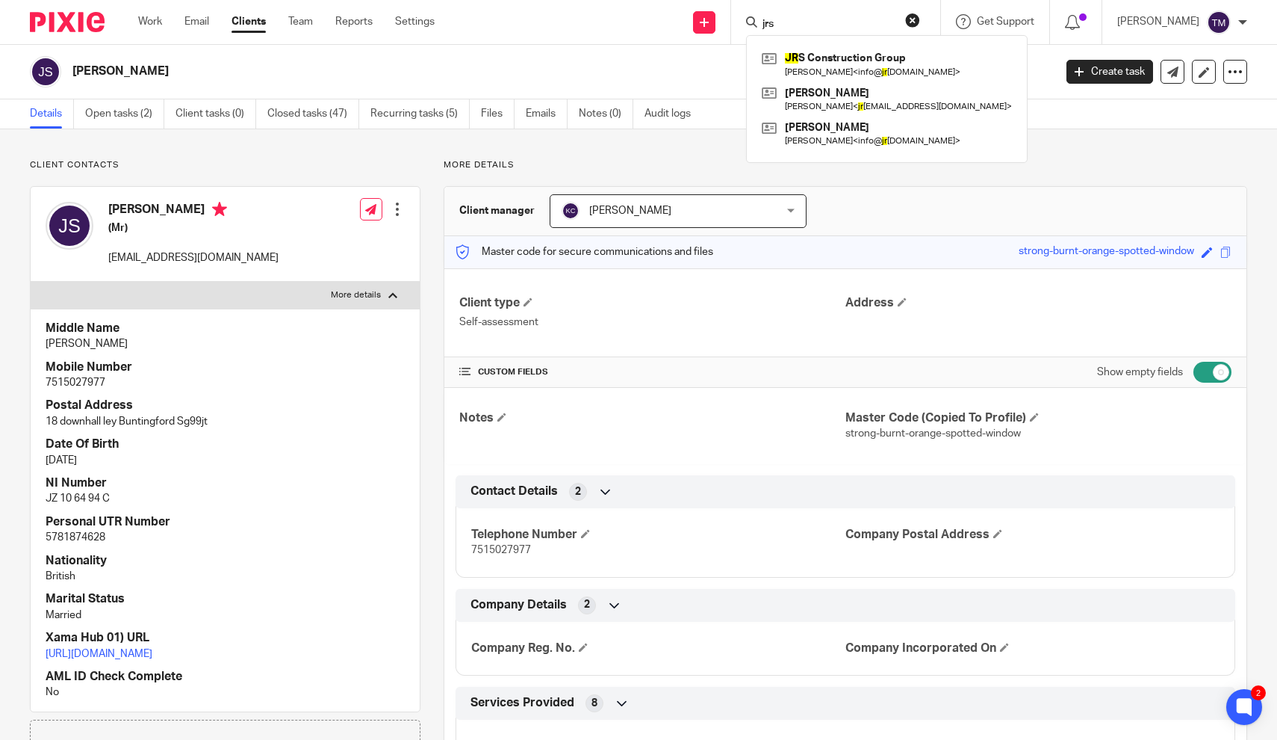
type input "jrs"
click button "submit" at bounding box center [0, 0] width 0 height 0
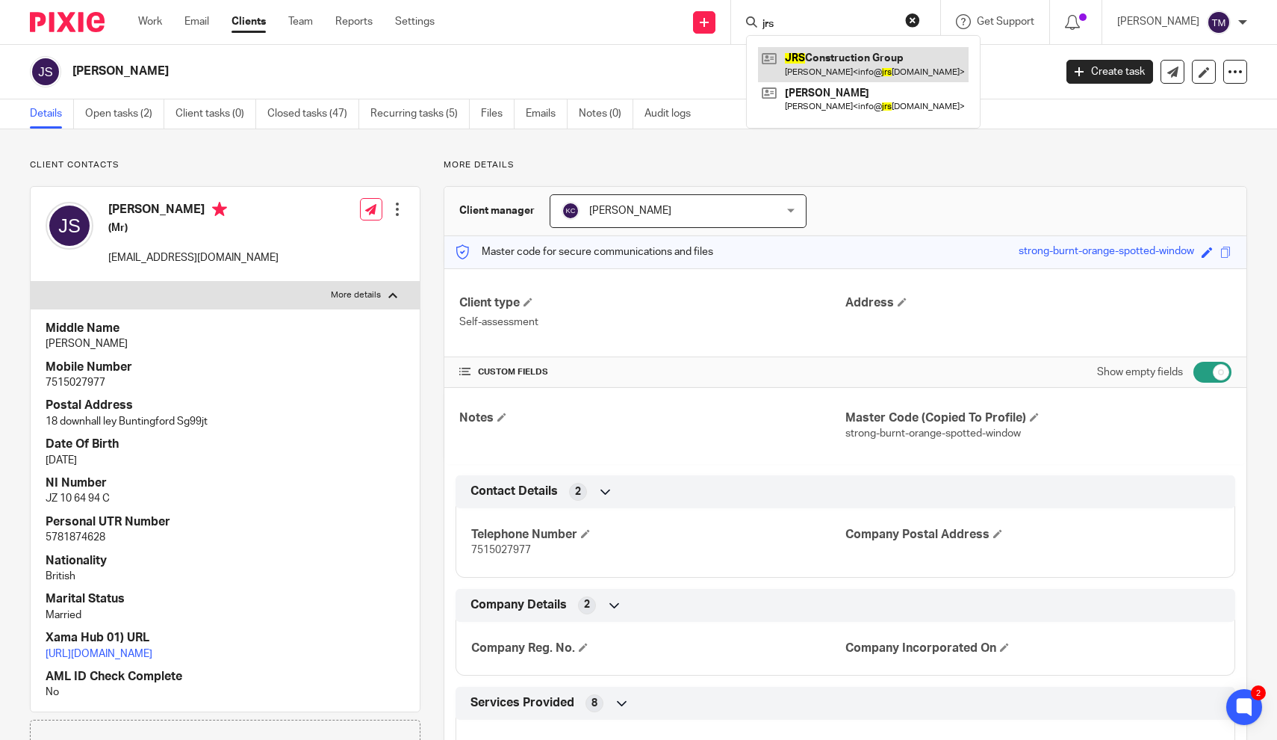
click at [869, 69] on link at bounding box center [863, 64] width 211 height 34
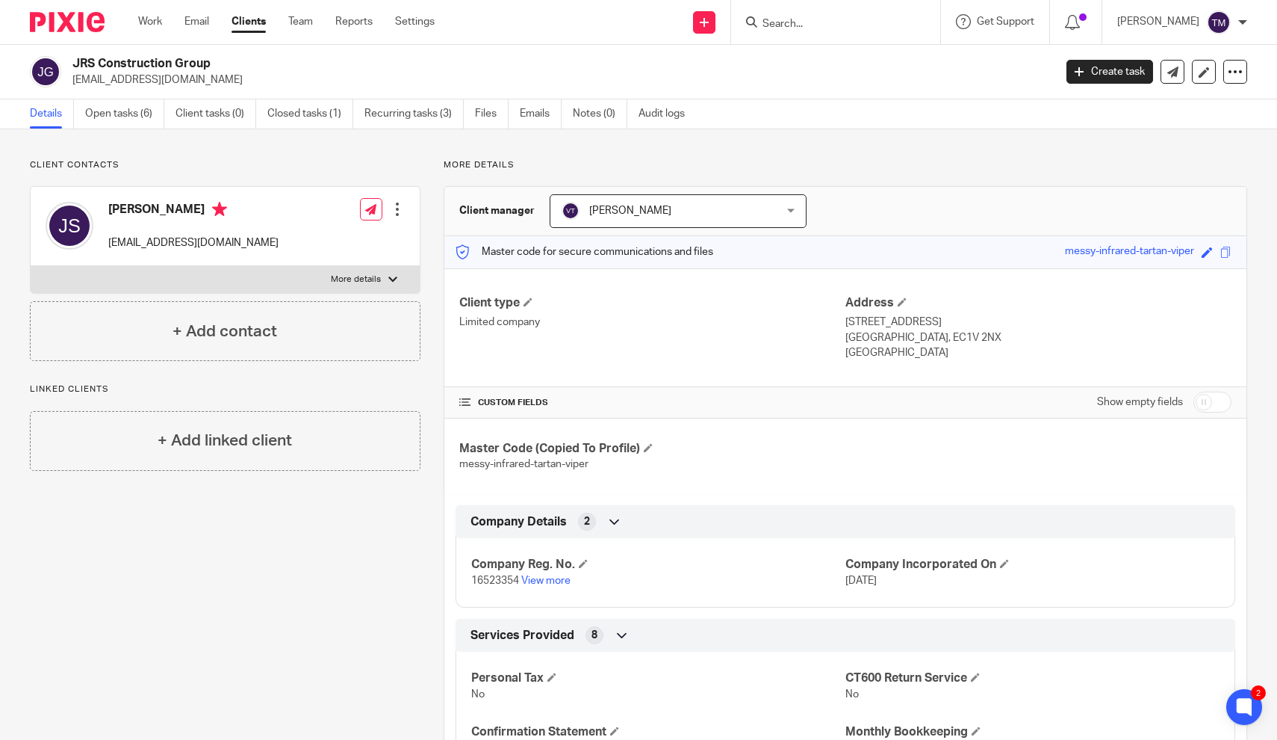
click at [867, 176] on div "More details Client manager [PERSON_NAME] [PERSON_NAME] [PERSON_NAME] [PERSON_N…" at bounding box center [834, 723] width 827 height 1129
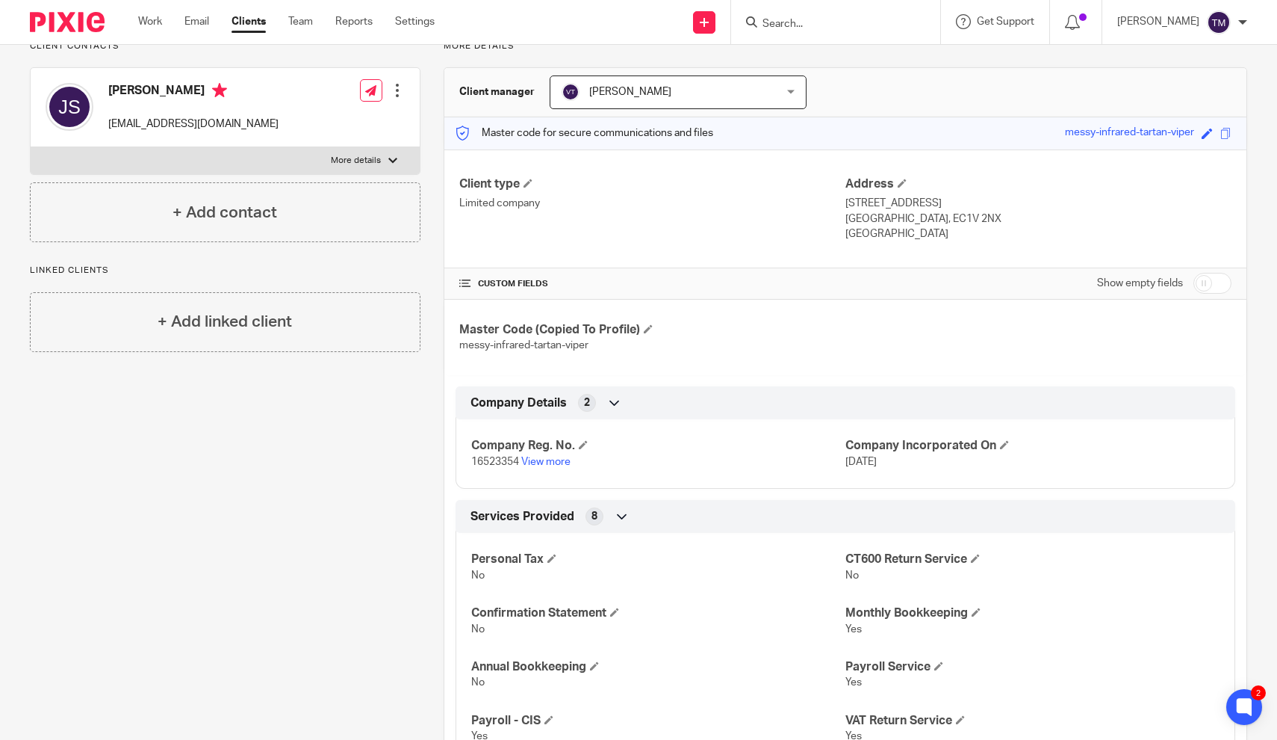
scroll to position [-1, 0]
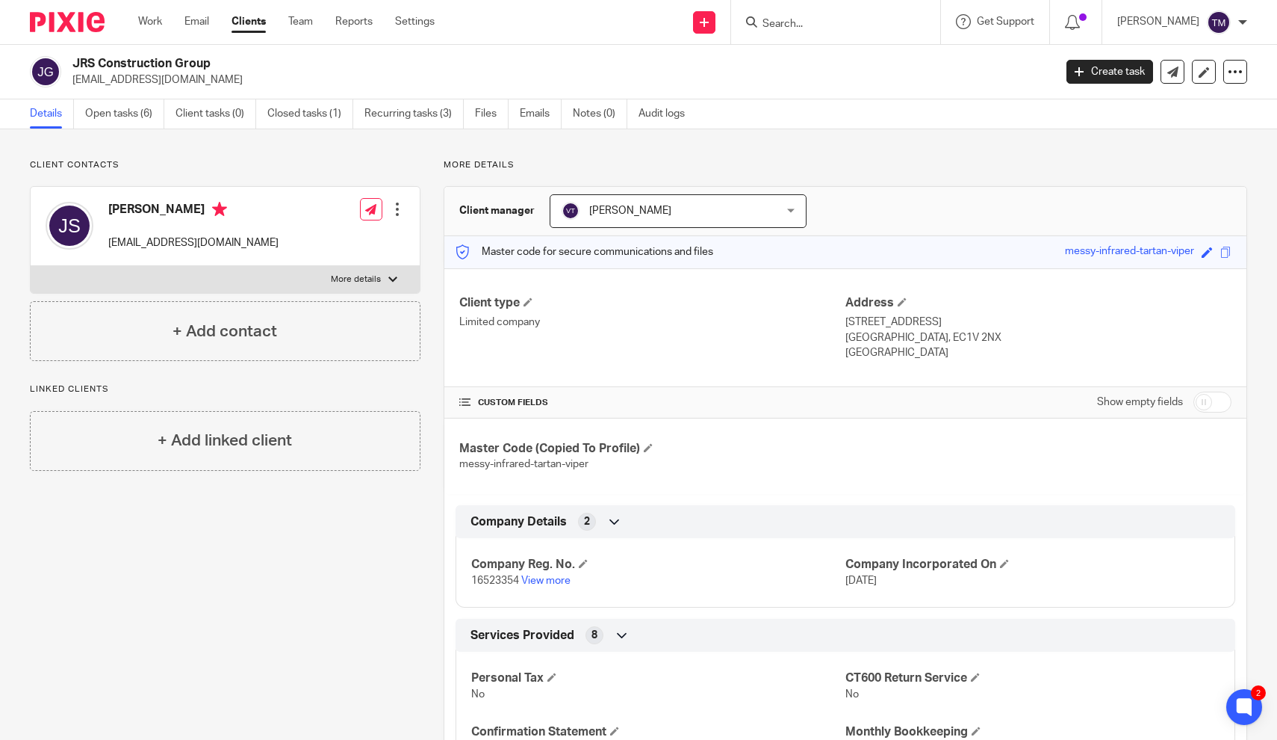
click at [1221, 412] on input "checkbox" at bounding box center [1213, 401] width 38 height 21
checkbox input "true"
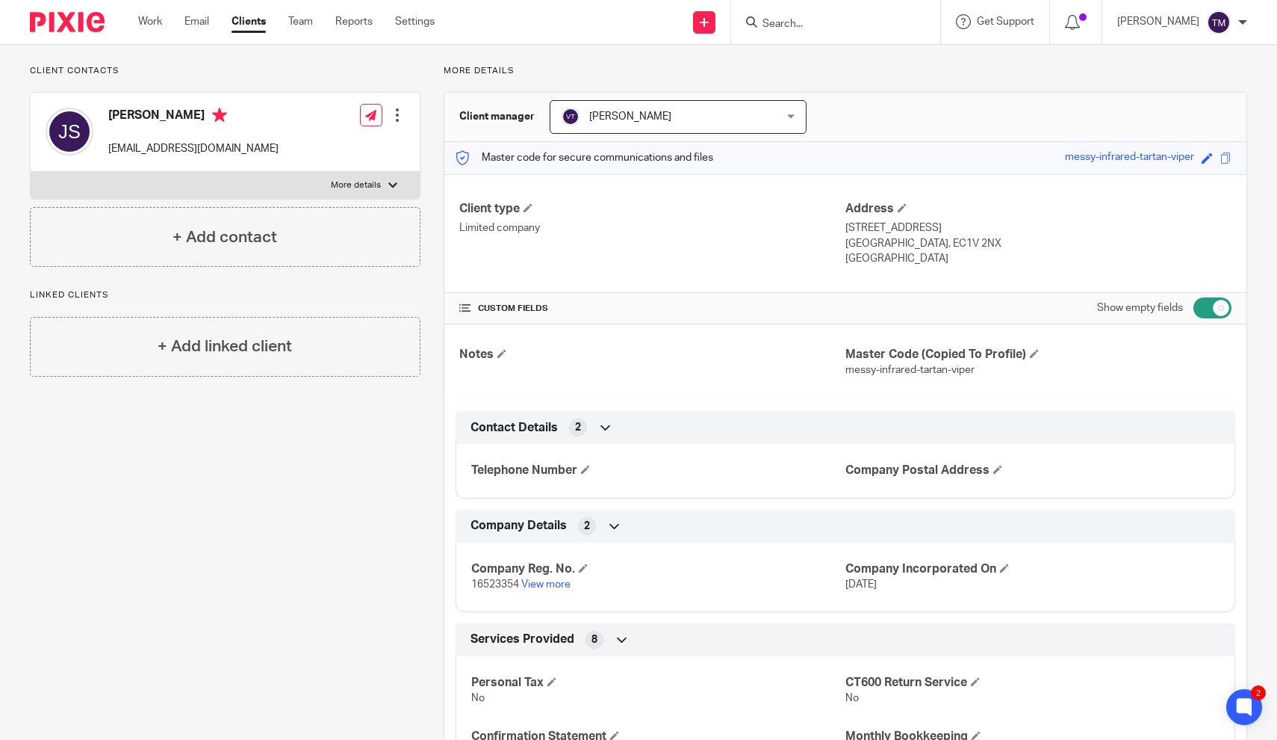
scroll to position [81, 0]
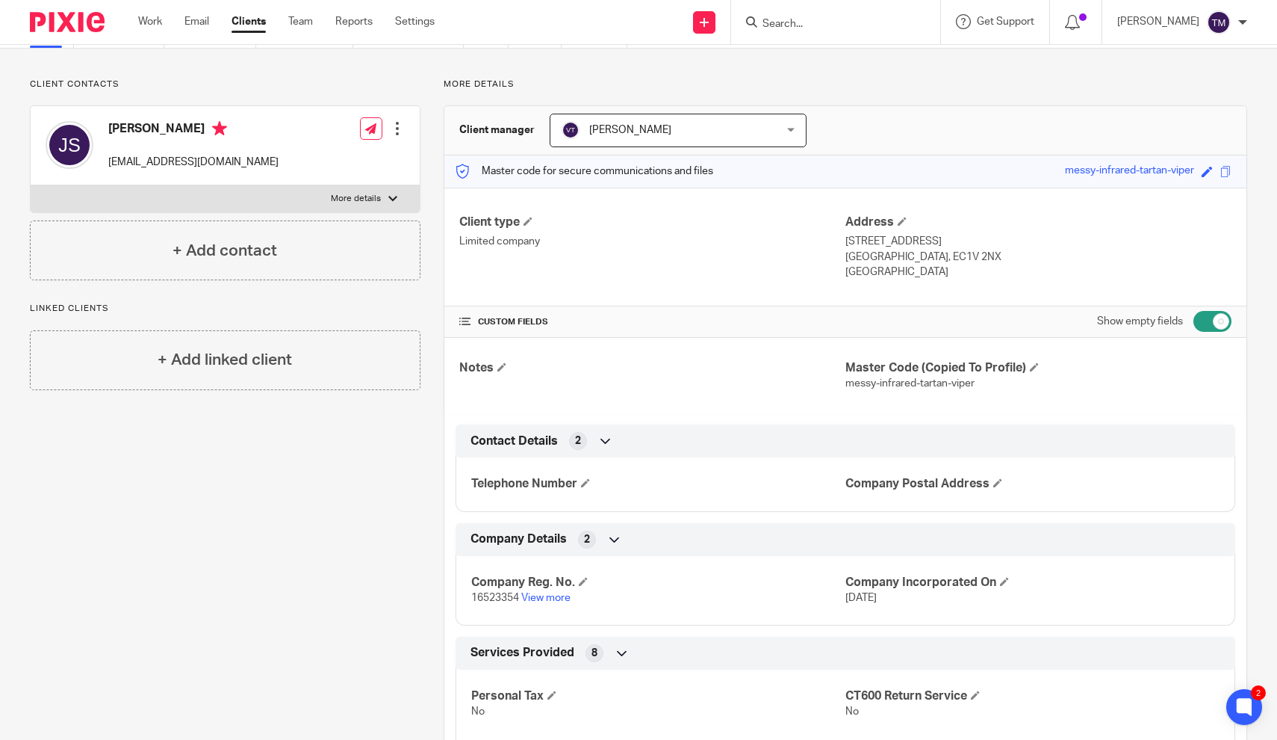
click at [858, 34] on div at bounding box center [835, 22] width 209 height 44
click at [808, 28] on input "Search" at bounding box center [828, 24] width 134 height 13
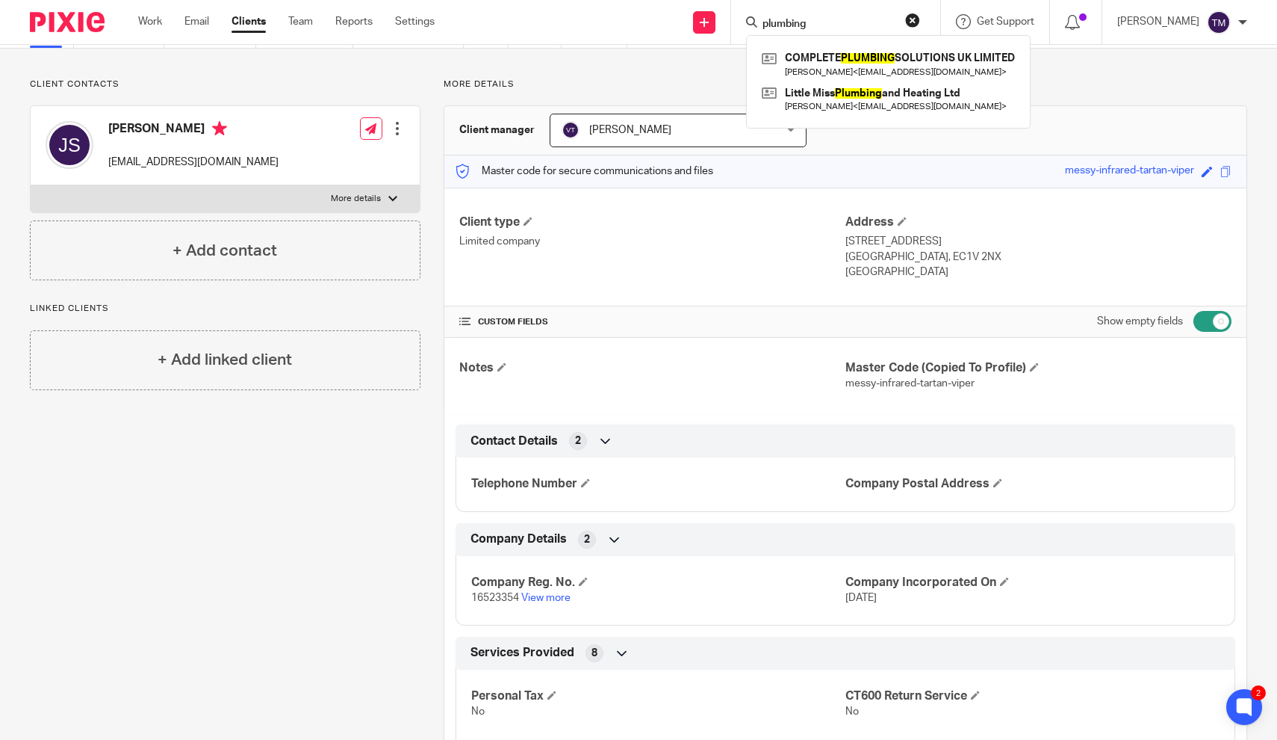
type input "plumbing"
click at [260, 28] on link "Clients" at bounding box center [249, 21] width 34 height 15
type input "plumbing"
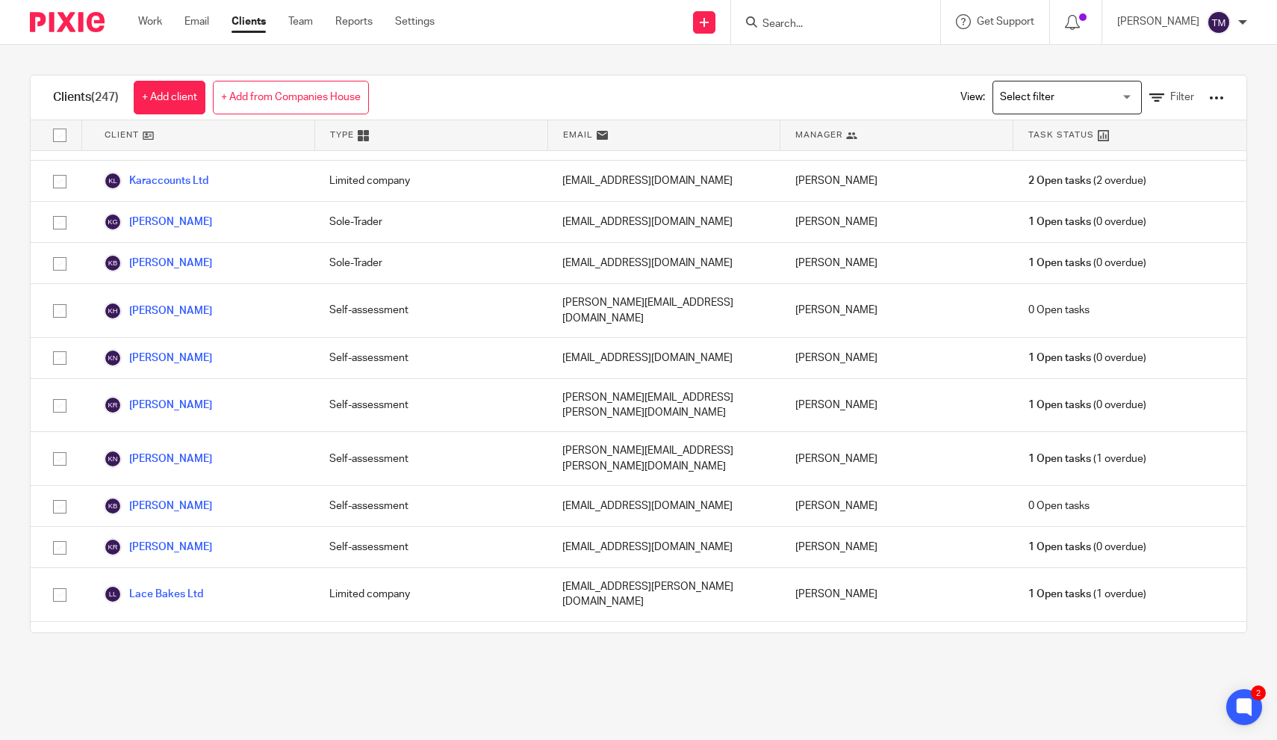
drag, startPoint x: 509, startPoint y: 363, endPoint x: 352, endPoint y: 630, distance: 310.4
click at [352, 630] on div "[PERSON_NAME] Limited Limited company [EMAIL_ADDRESS][DOMAIN_NAME] Kara Curtayn…" at bounding box center [639, 391] width 1216 height 481
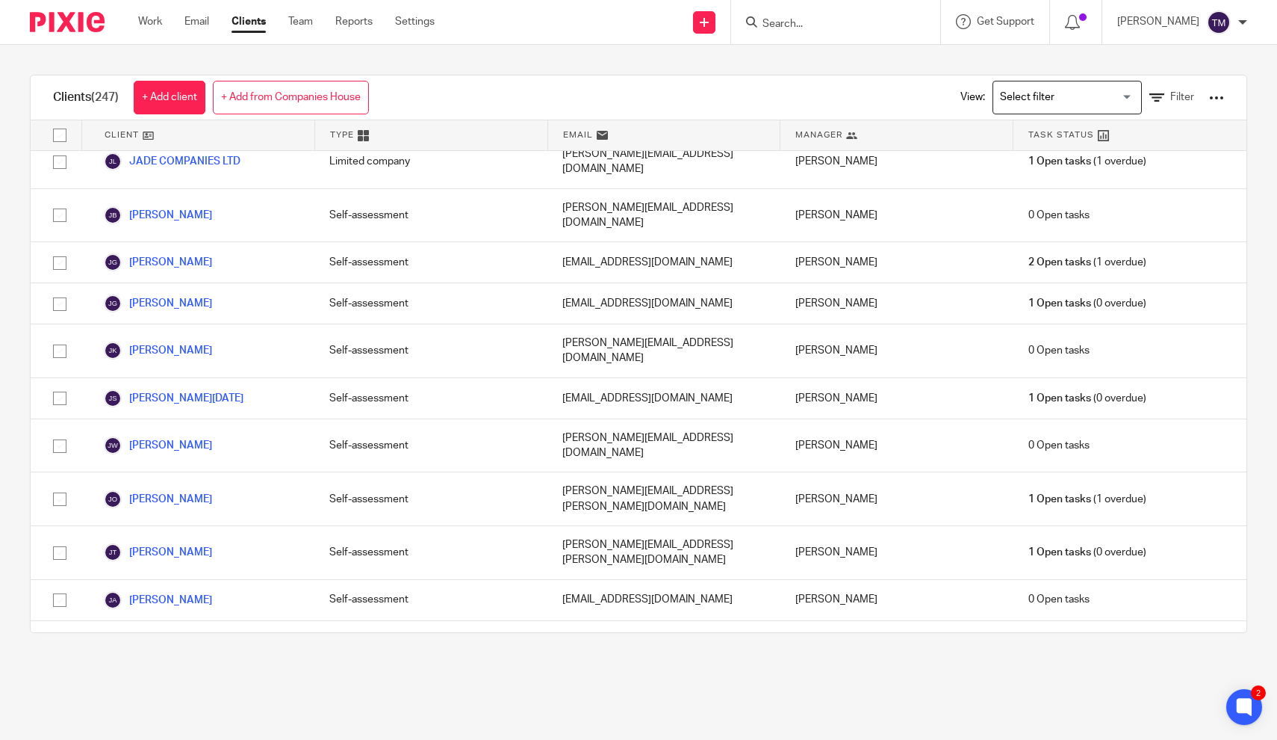
scroll to position [4216, 0]
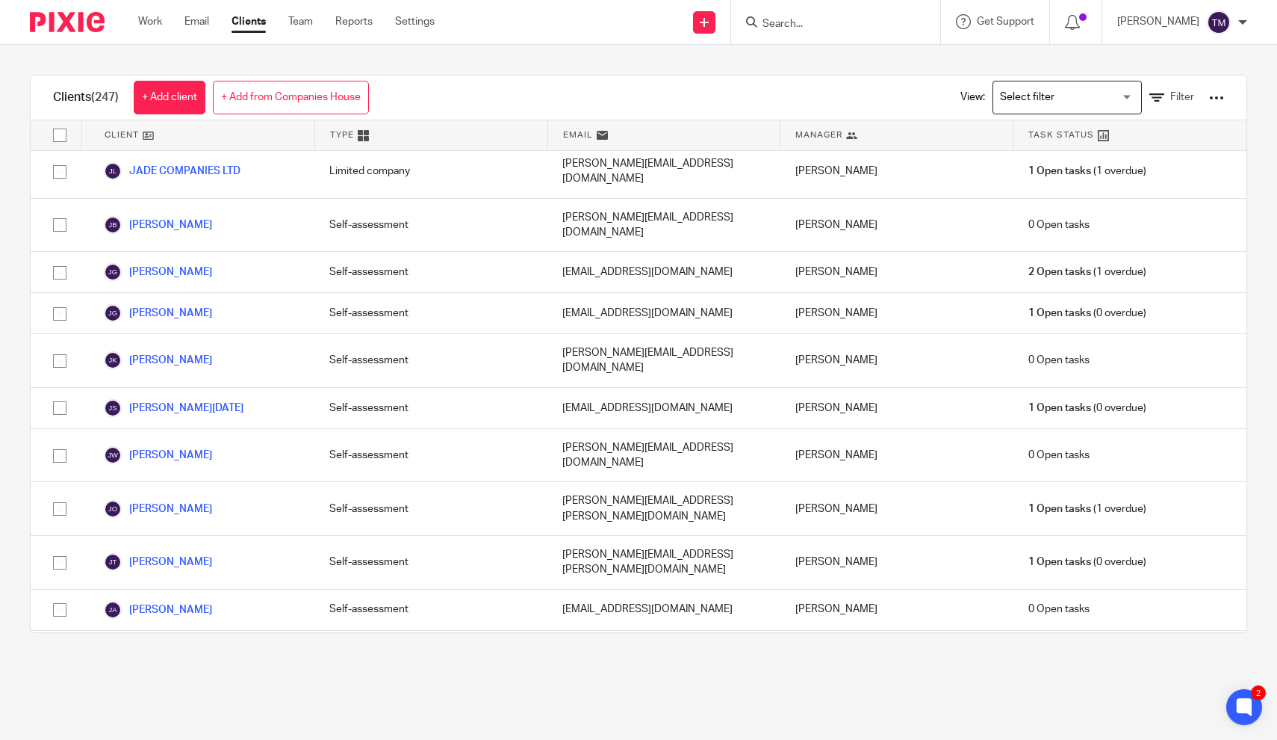
click at [19, 227] on div "Clients (247) + Add client + Add from Companies House View: Loading... Filter C…" at bounding box center [638, 354] width 1277 height 618
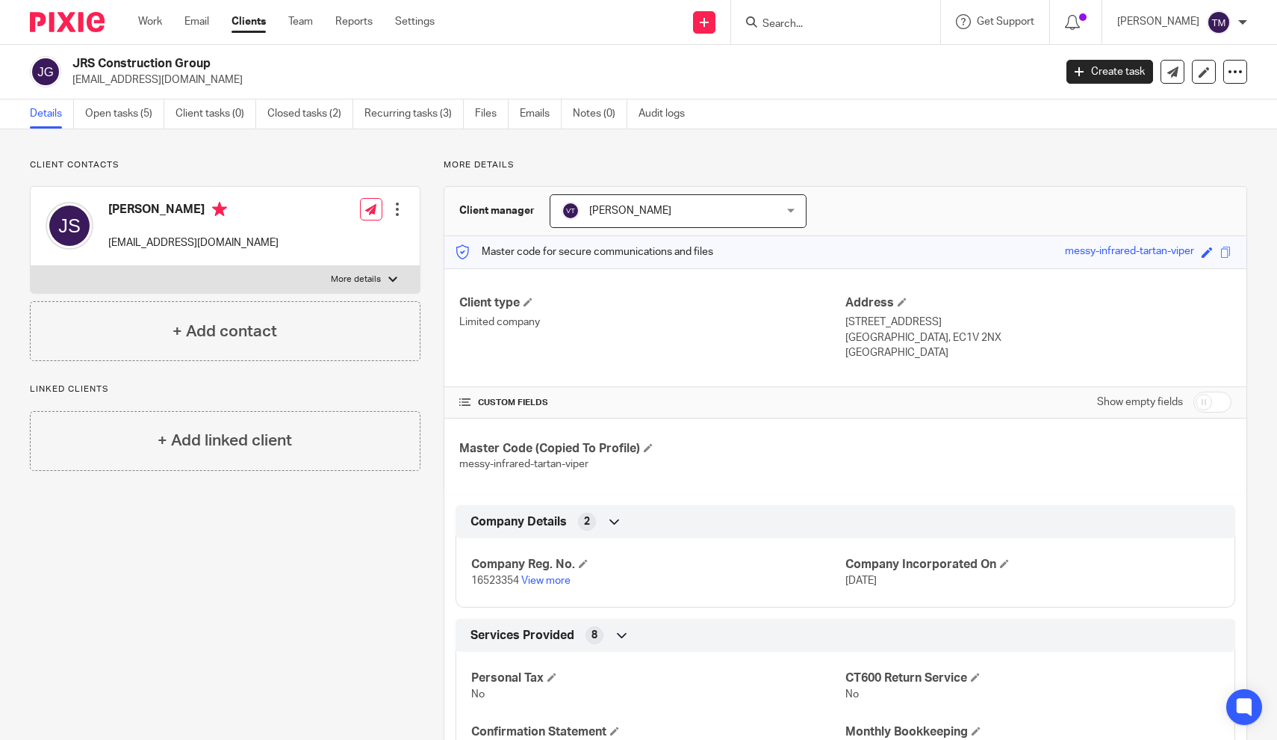
click at [639, 355] on div "Client type Limited company" at bounding box center [652, 328] width 386 height 66
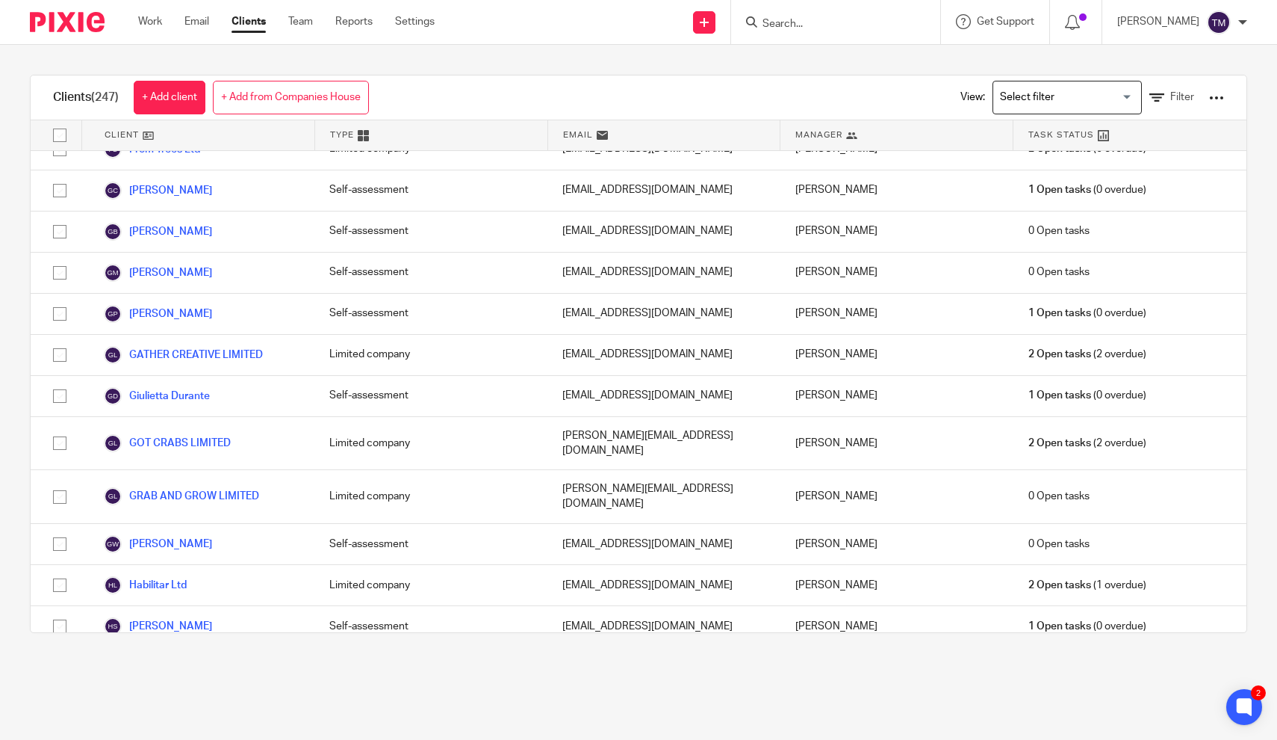
drag, startPoint x: 290, startPoint y: 391, endPoint x: 214, endPoint y: 735, distance: 352.0
click at [214, 735] on main "Clients (247) + Add client + Add from Companies House View: Loading... Filter C…" at bounding box center [638, 370] width 1277 height 740
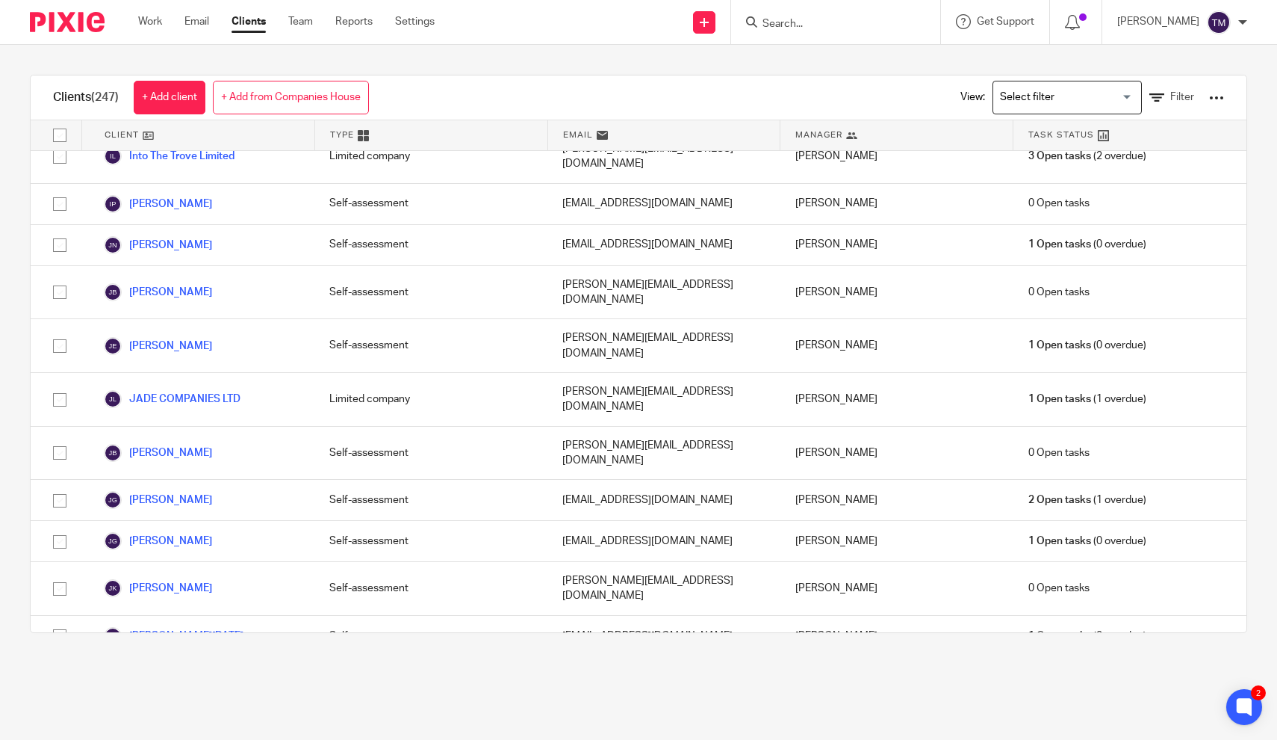
scroll to position [4083, 0]
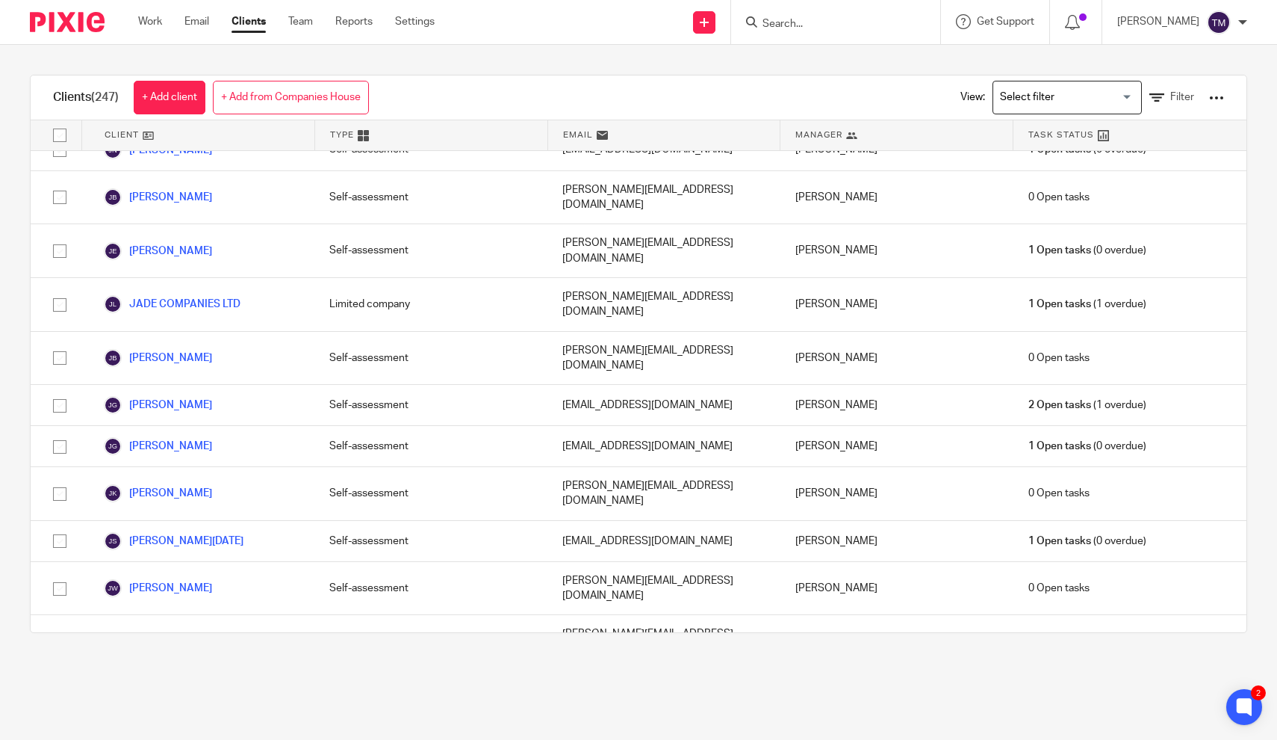
drag, startPoint x: 289, startPoint y: 567, endPoint x: 270, endPoint y: 649, distance: 84.4
click at [270, 649] on div "Clients (247) + Add client + Add from Companies House View: Loading... Filter C…" at bounding box center [638, 354] width 1277 height 618
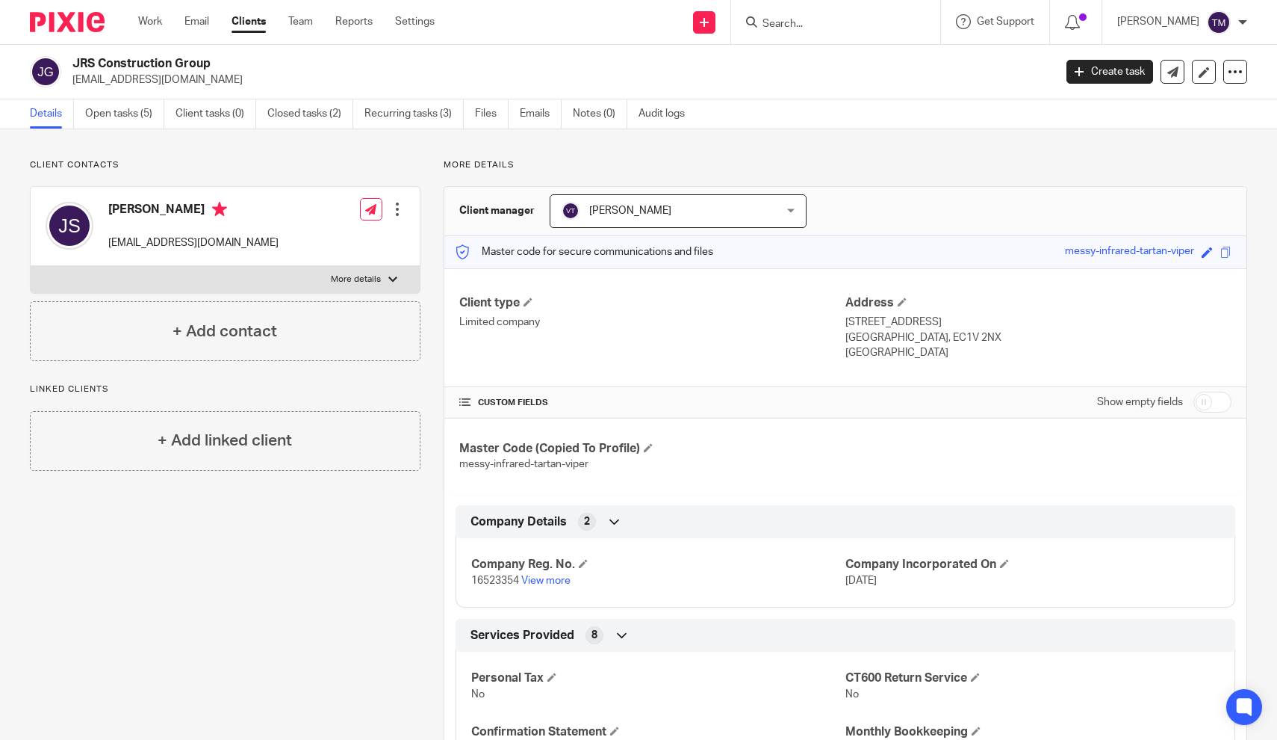
click at [1254, 453] on div "Client contacts [PERSON_NAME] [EMAIL_ADDRESS][DOMAIN_NAME] Edit contact Create …" at bounding box center [638, 723] width 1277 height 1189
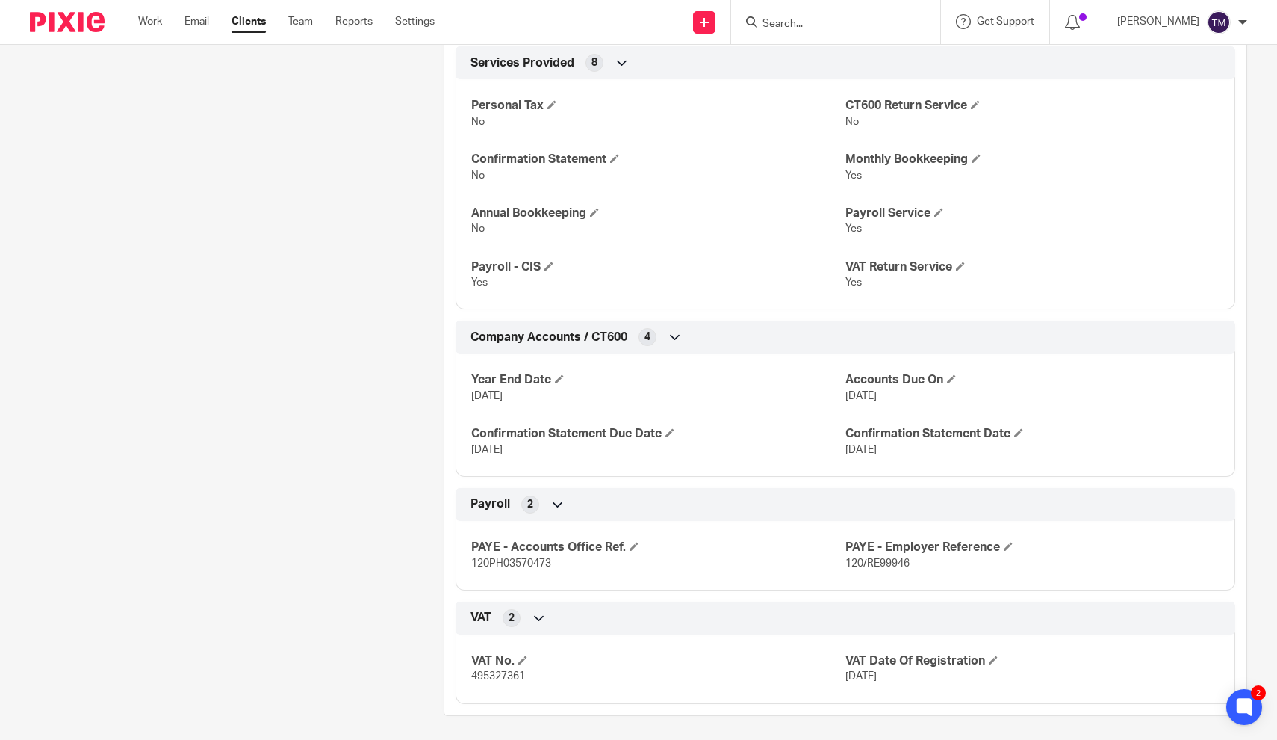
scroll to position [571, 0]
click at [1248, 307] on div "Client contacts [PERSON_NAME] [EMAIL_ADDRESS][DOMAIN_NAME] Edit contact Create …" at bounding box center [638, 153] width 1277 height 1189
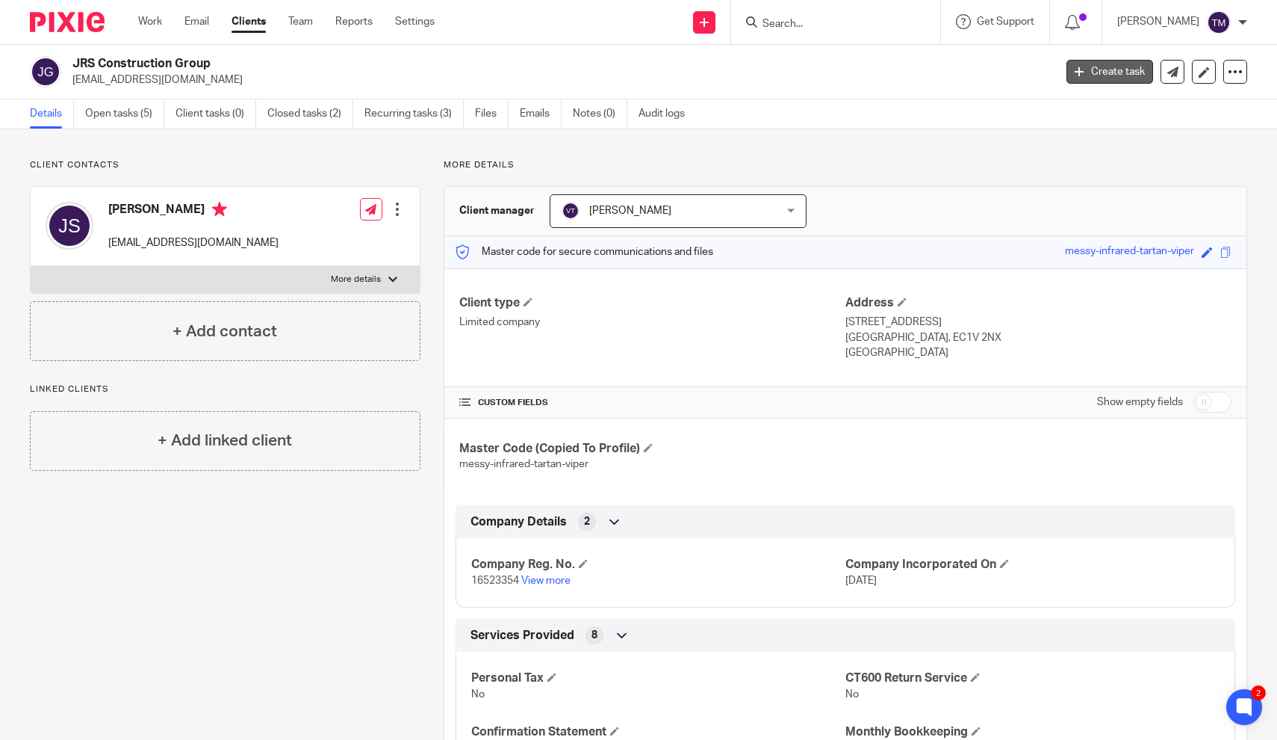
scroll to position [0, 0]
click at [383, 289] on label "More details" at bounding box center [225, 279] width 389 height 27
click at [31, 266] on input "More details" at bounding box center [30, 265] width 1 height 1
checkbox input "true"
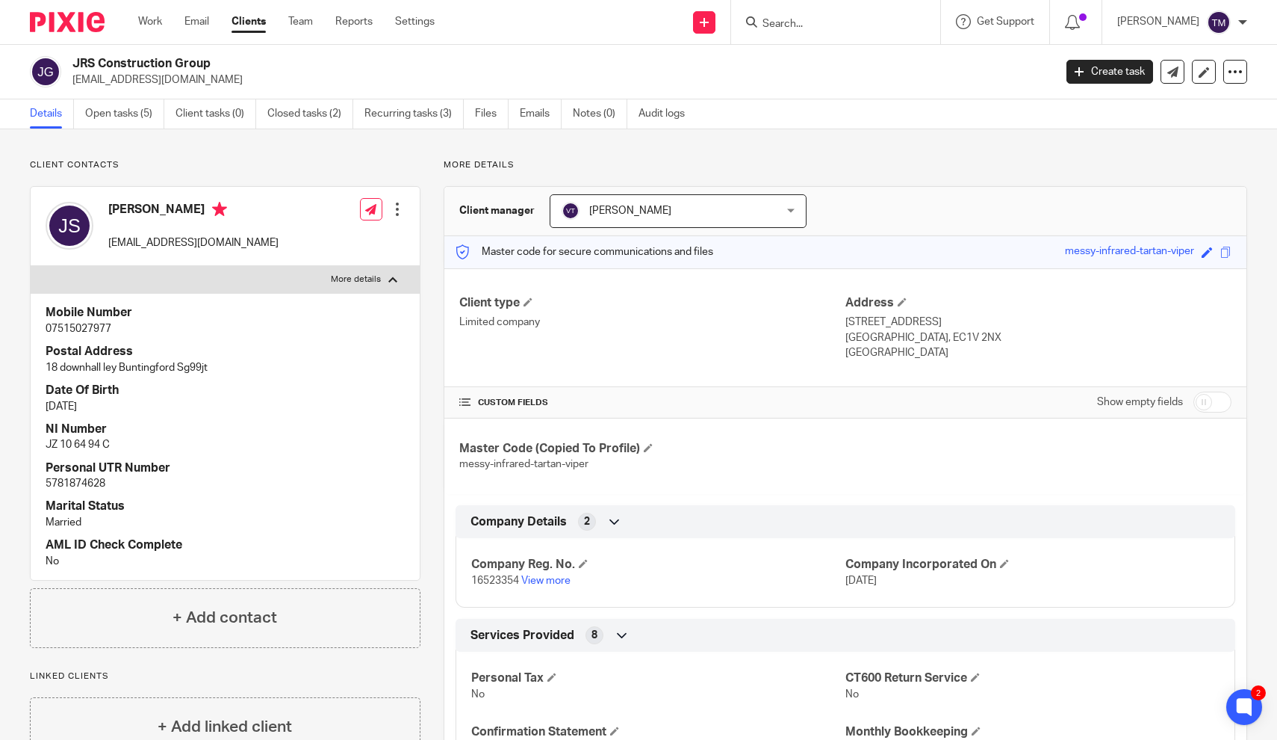
click at [439, 193] on div "More details Client manager [PERSON_NAME] [PERSON_NAME] [PERSON_NAME] [PERSON_N…" at bounding box center [834, 723] width 827 height 1129
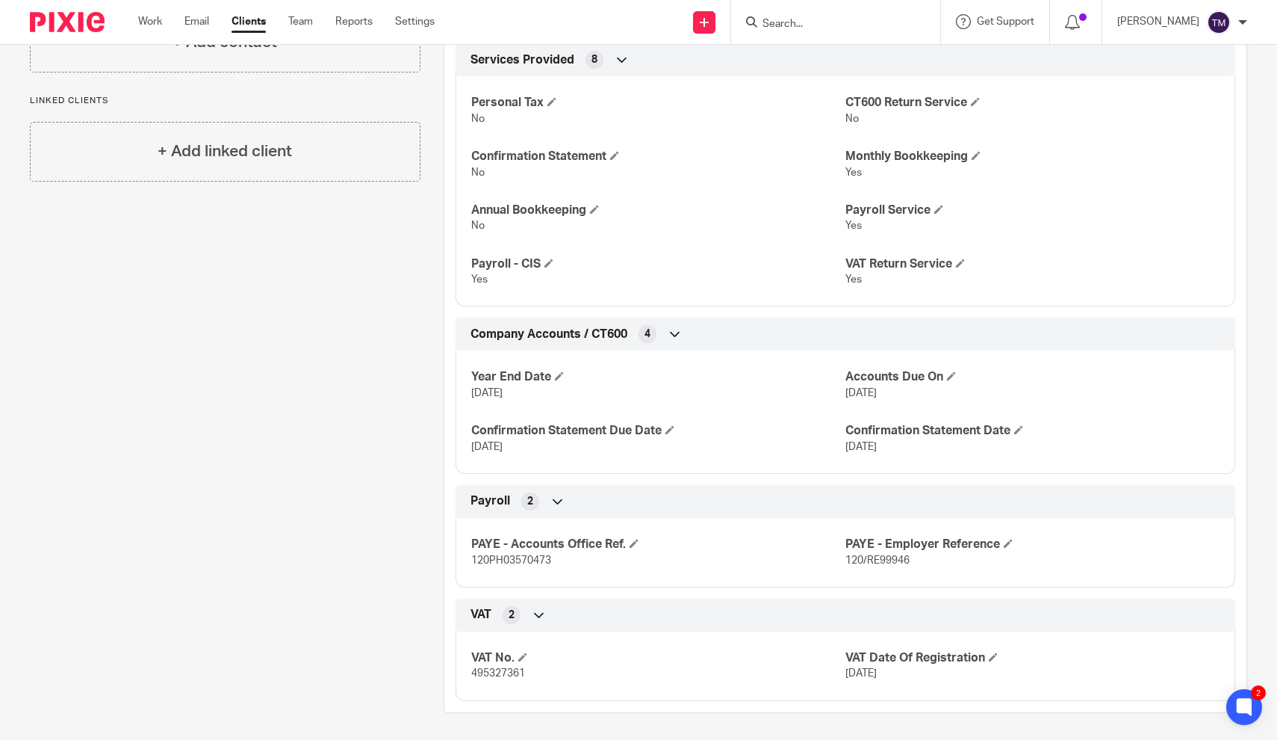
scroll to position [571, 0]
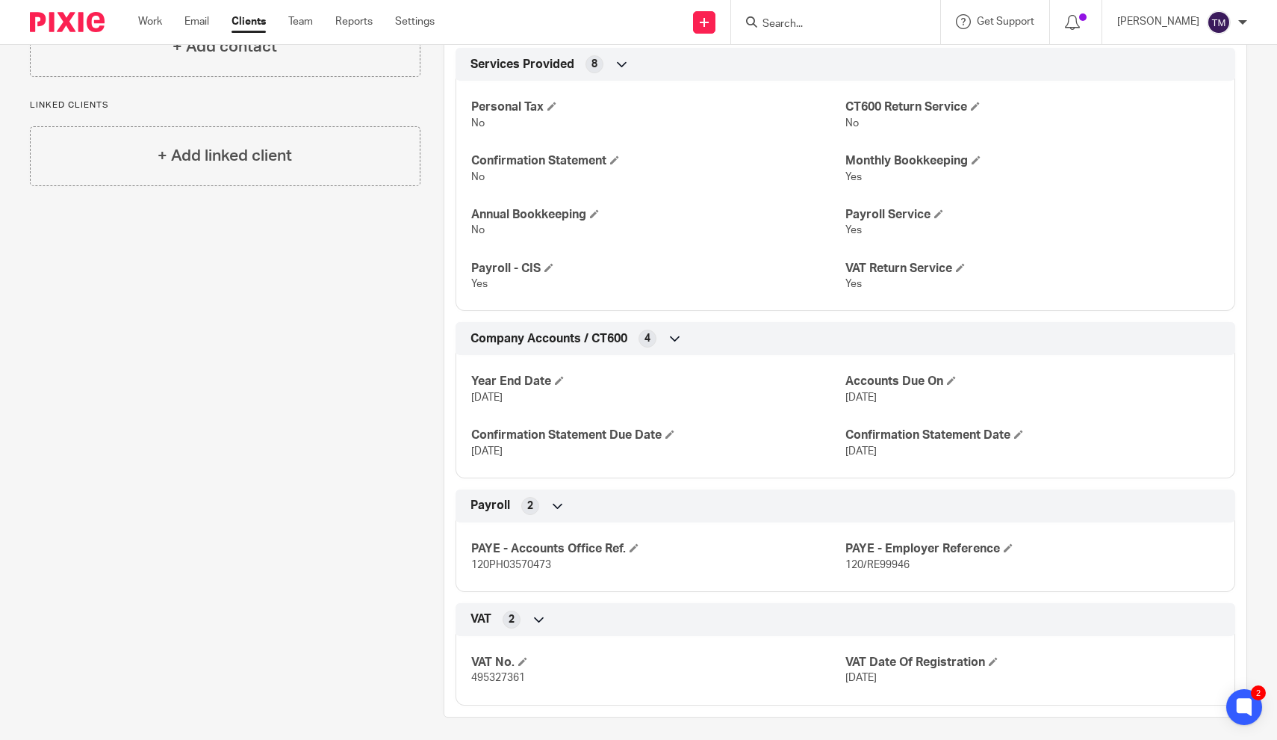
click at [418, 456] on div "Client contacts [PERSON_NAME] [EMAIL_ADDRESS][DOMAIN_NAME] Edit contact Create …" at bounding box center [214, 152] width 414 height 1129
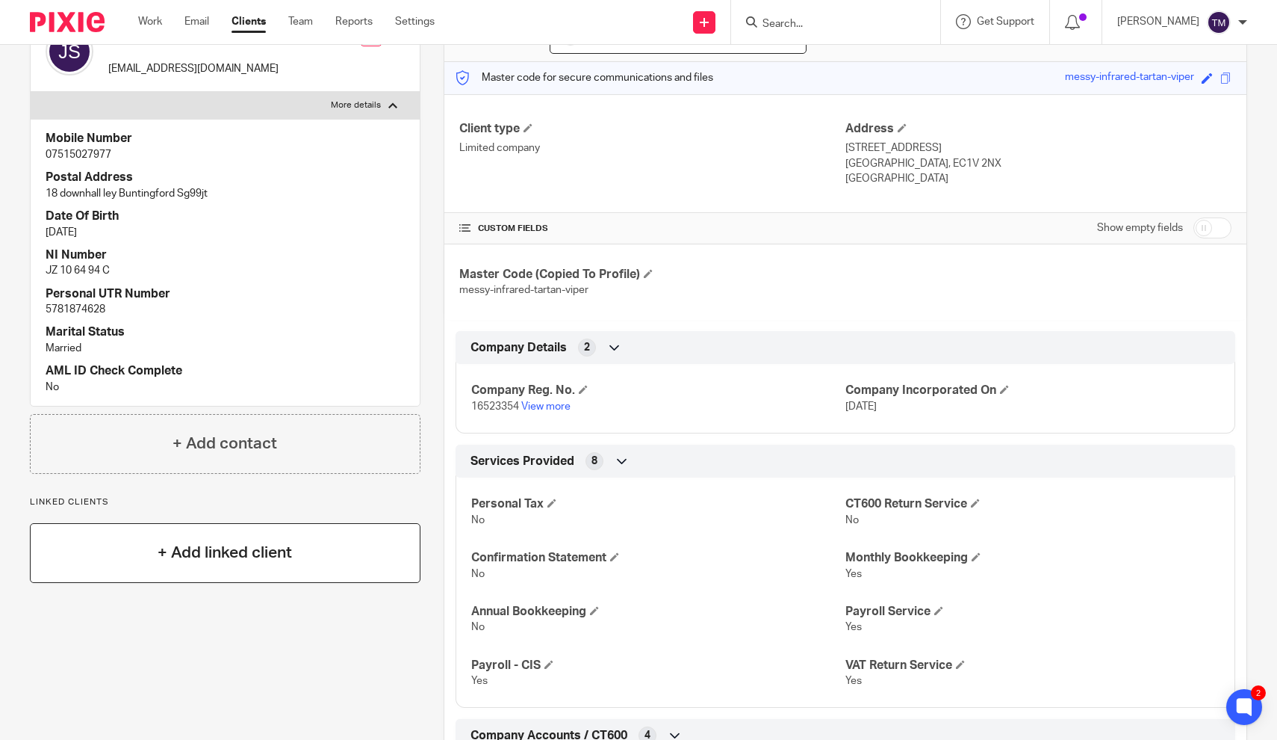
scroll to position [173, 0]
click at [757, 431] on div "Company Reg. No. 16523354 View more Company Incorporated On [DATE]" at bounding box center [846, 393] width 780 height 81
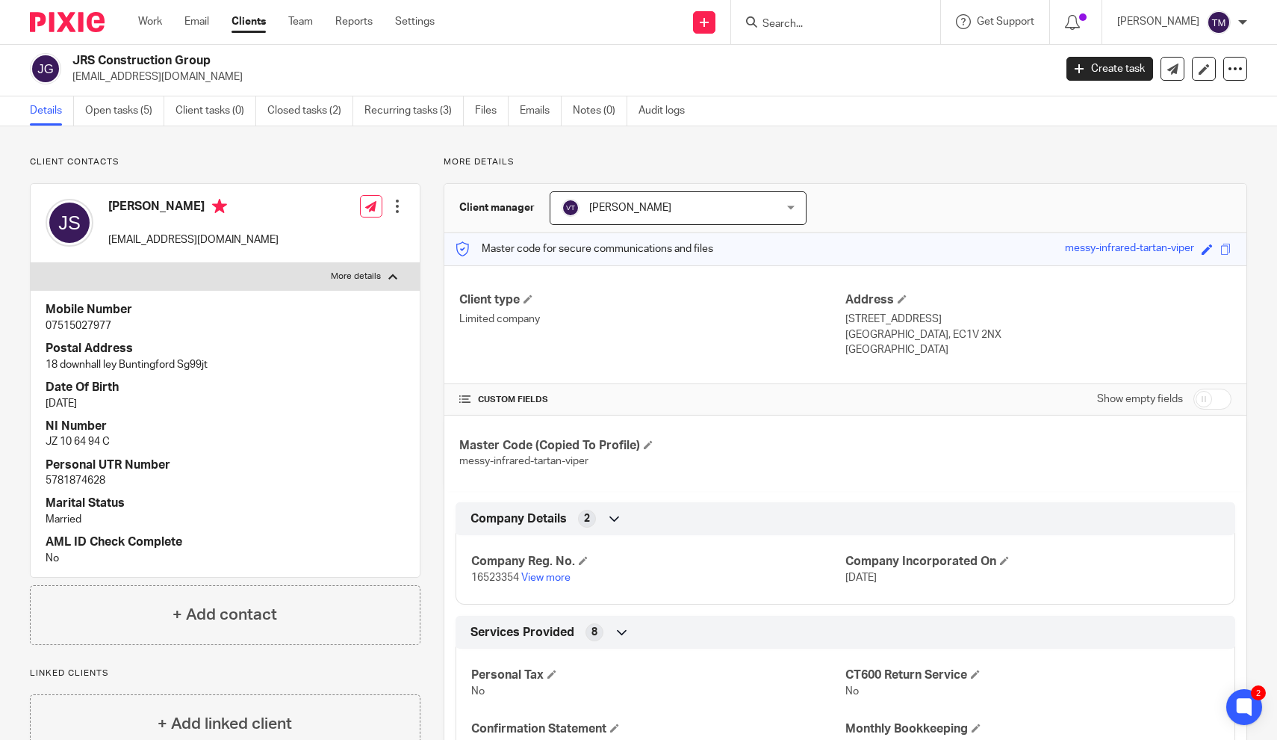
scroll to position [0, 0]
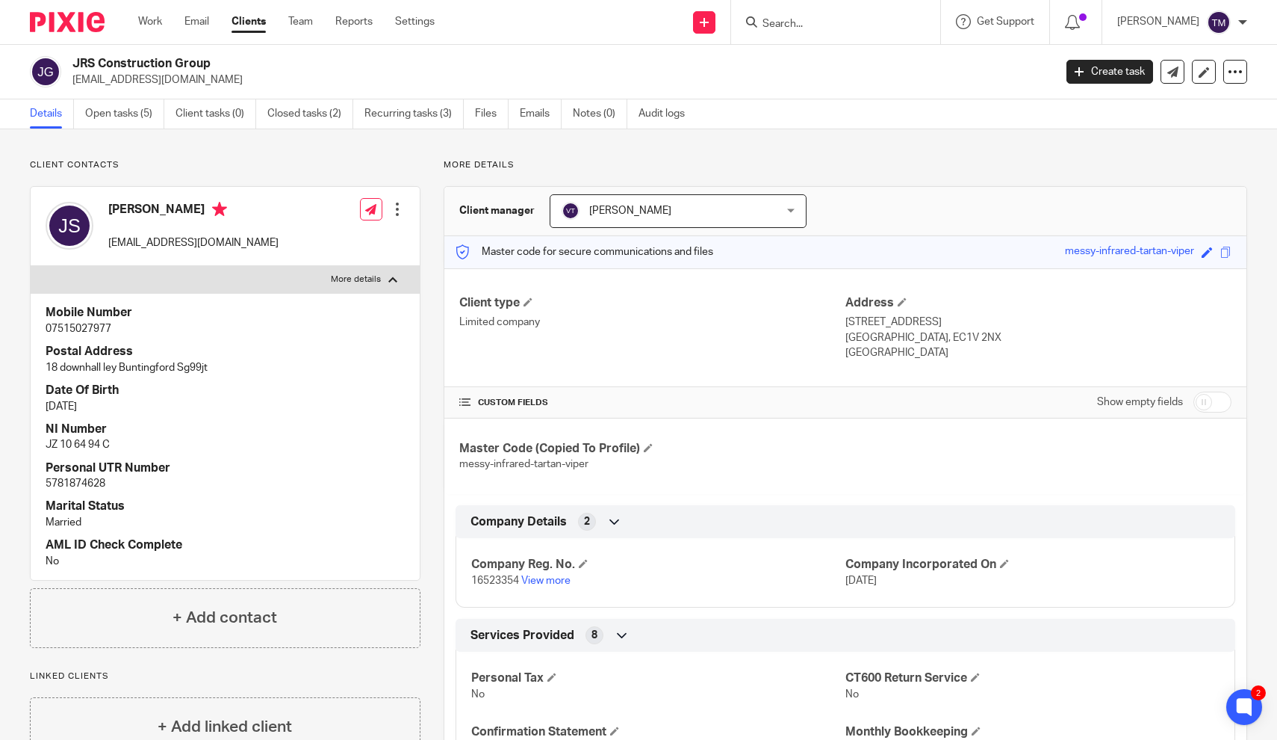
click at [1212, 400] on input "checkbox" at bounding box center [1213, 401] width 38 height 21
checkbox input "true"
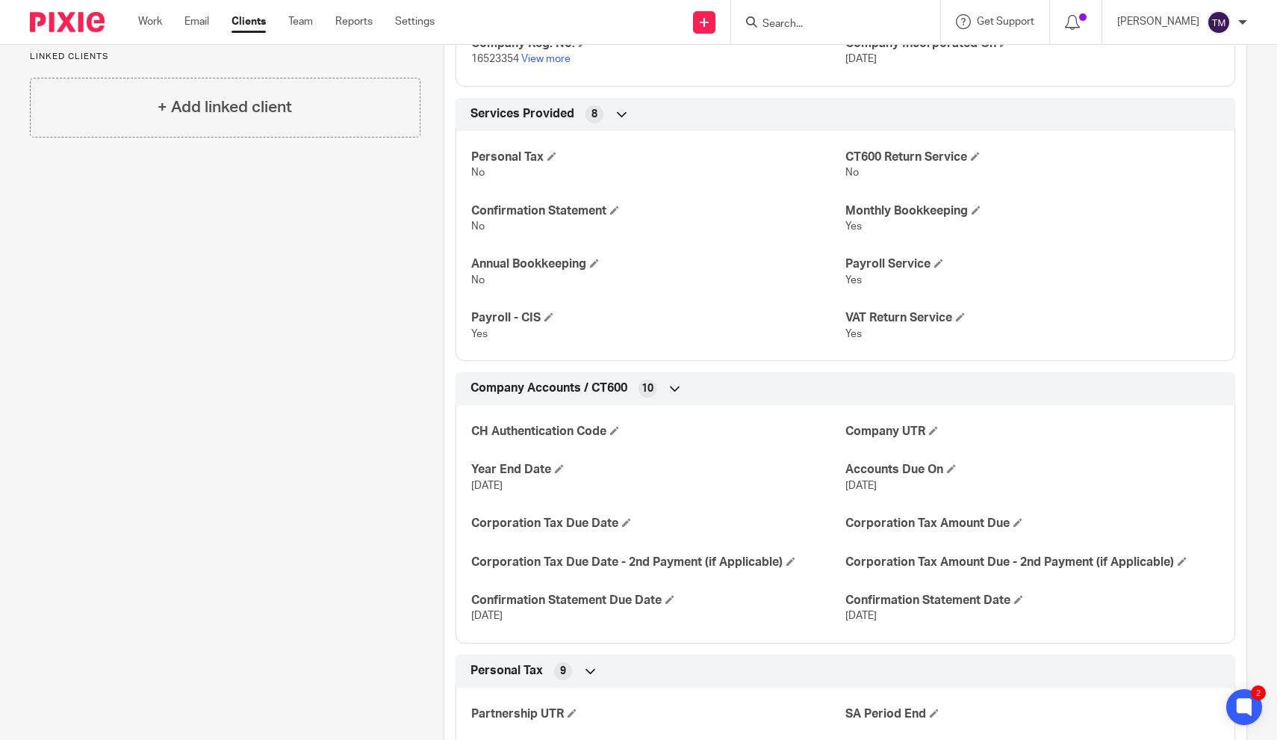
scroll to position [760, 0]
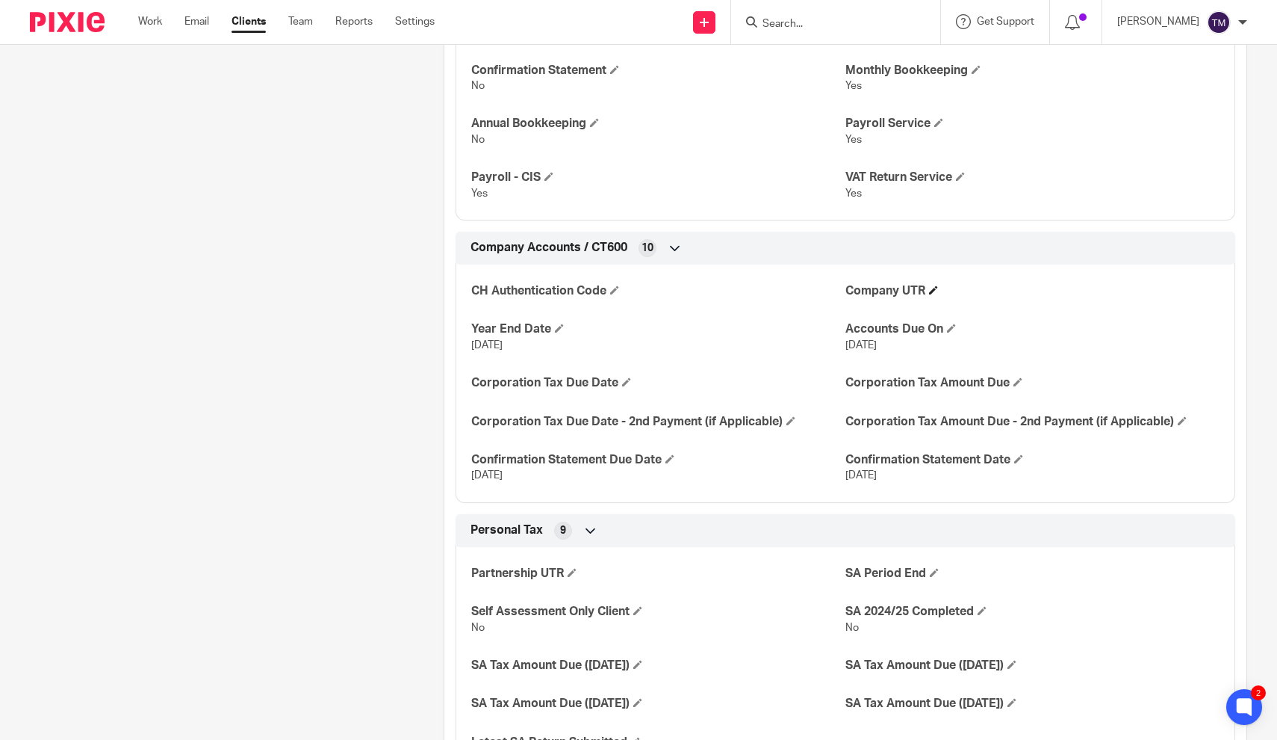
click at [936, 285] on span at bounding box center [933, 289] width 9 height 9
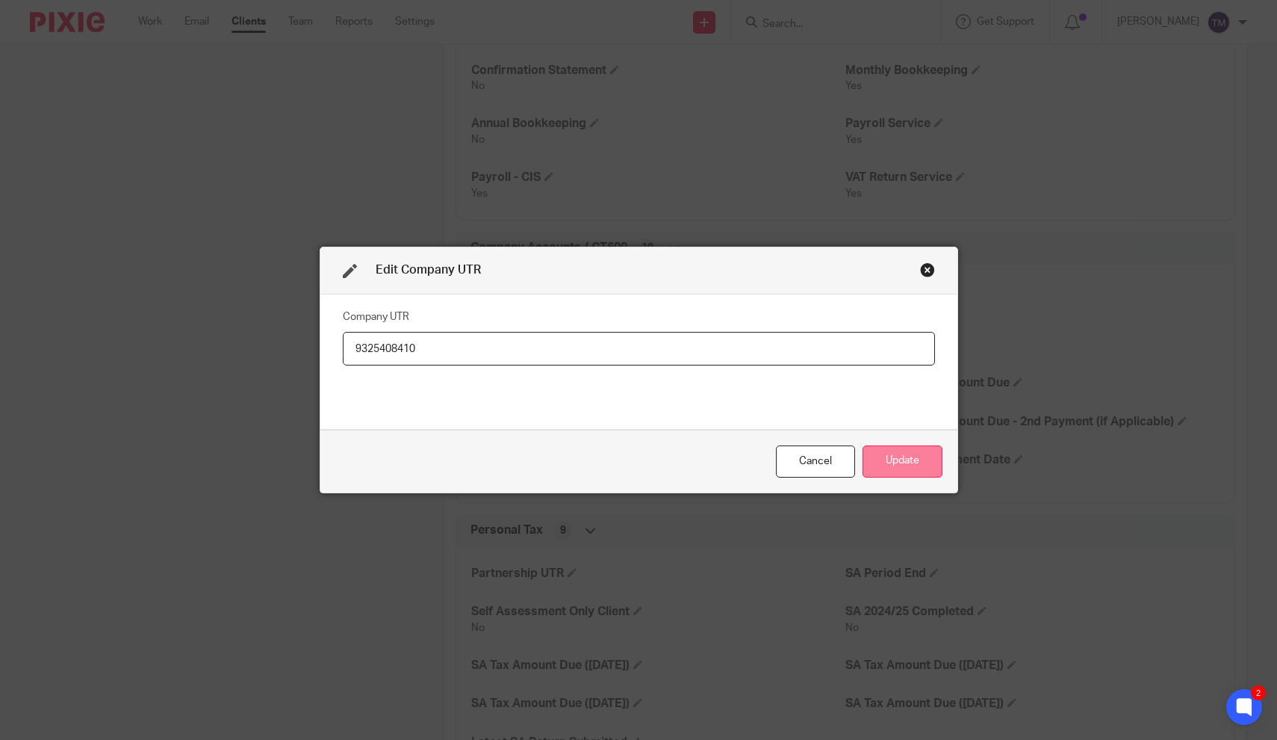
type input "9325408410"
click at [908, 458] on button "Update" at bounding box center [903, 461] width 80 height 32
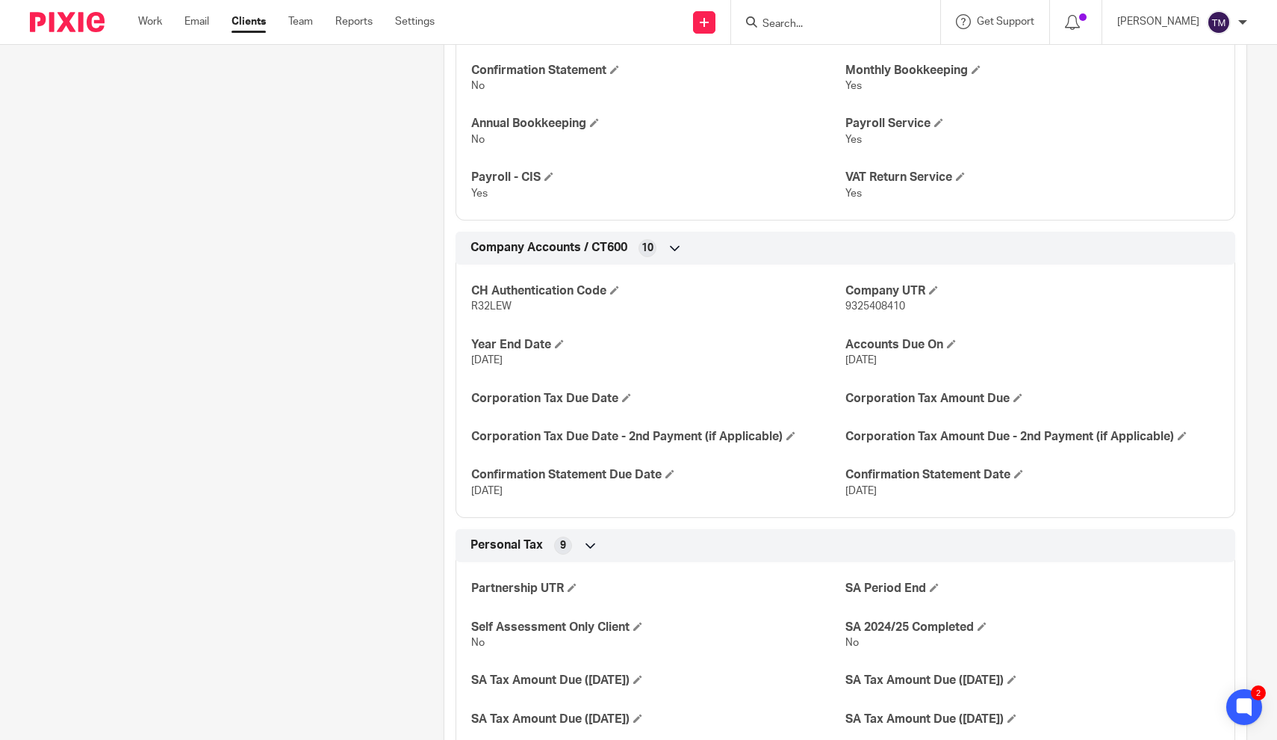
click at [354, 366] on div "Client contacts [PERSON_NAME] [EMAIL_ADDRESS][DOMAIN_NAME] Edit contact Create …" at bounding box center [214, 652] width 414 height 2507
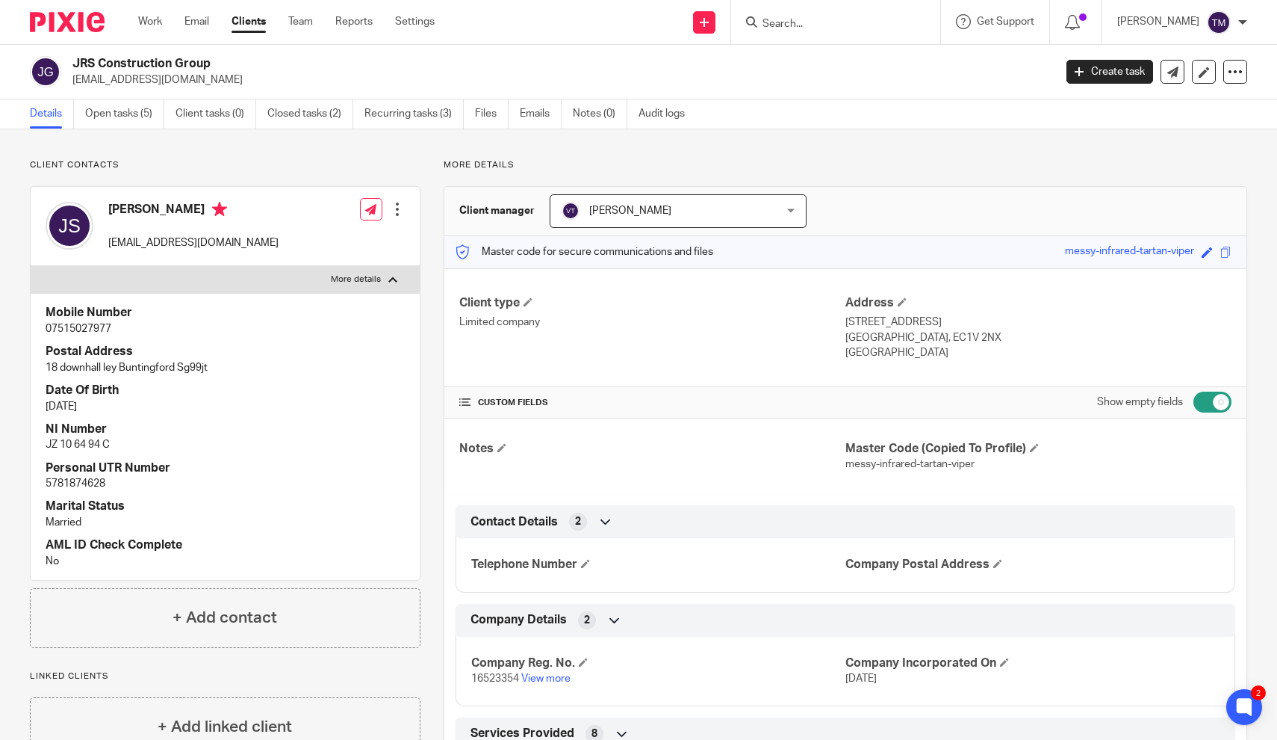
scroll to position [0, 0]
